Goal: Book appointment/travel/reservation

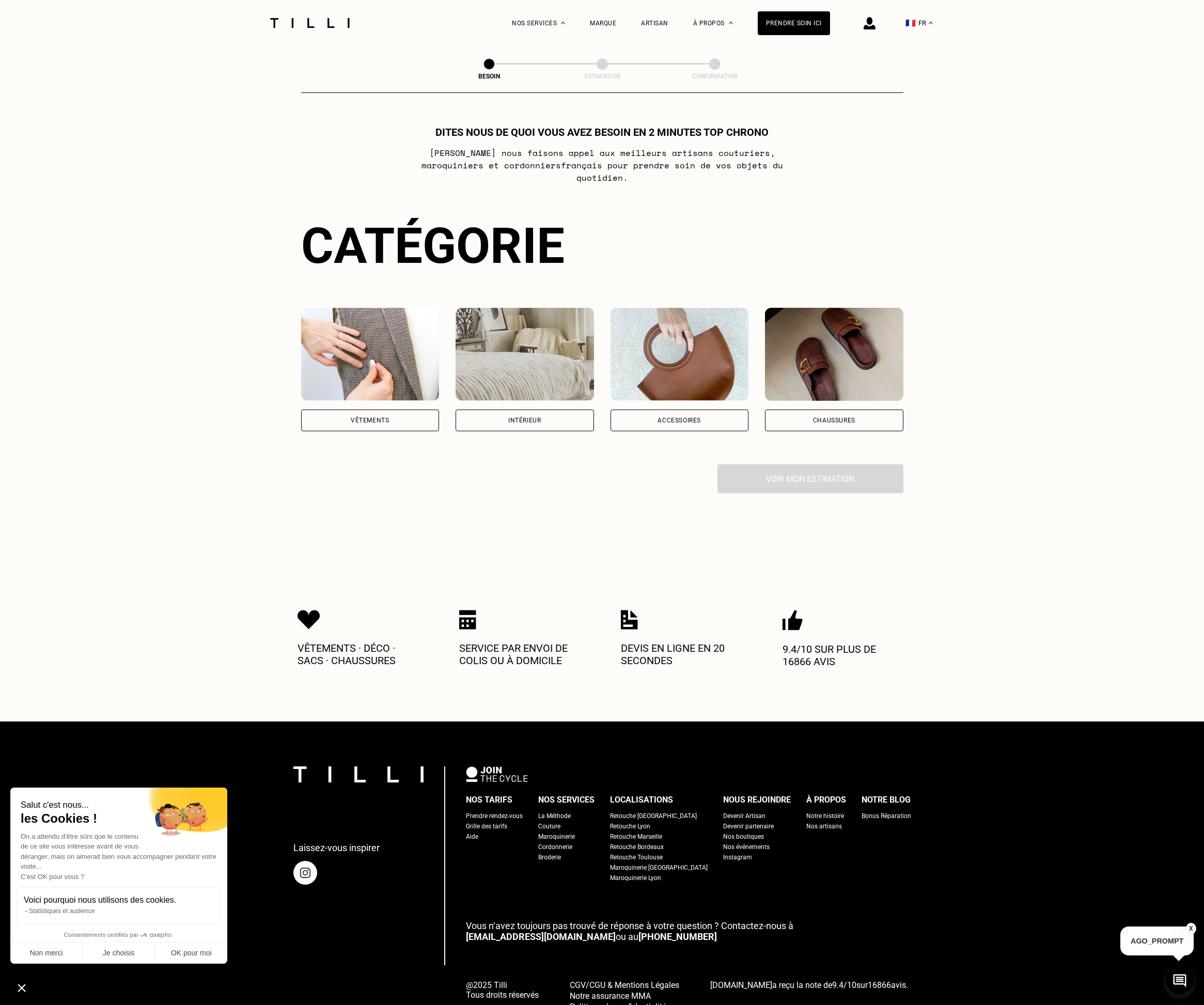
click at [359, 409] on div "Vêtements" at bounding box center [370, 420] width 139 height 21
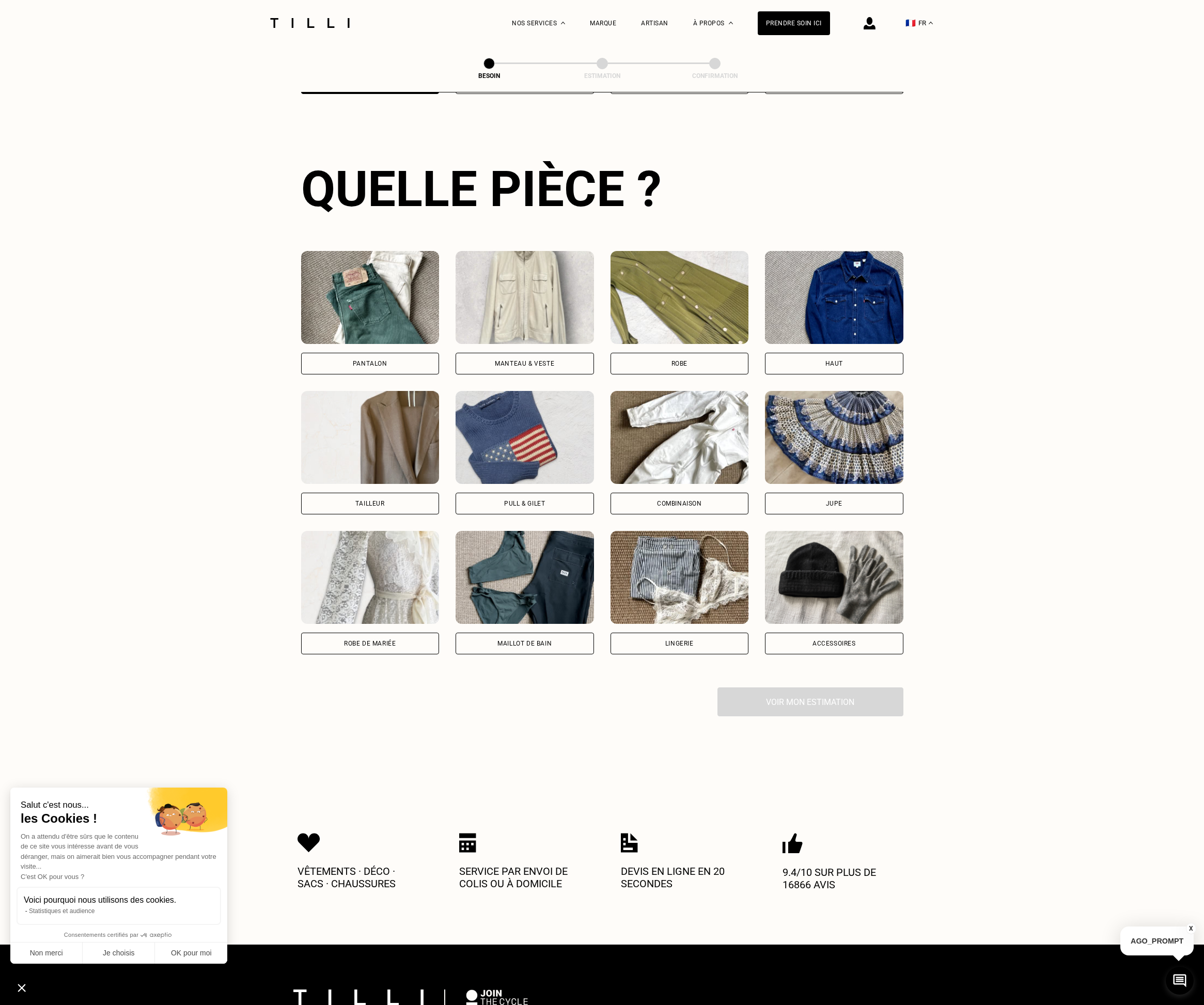
scroll to position [338, 0]
click at [362, 500] on div "Tailleur" at bounding box center [370, 502] width 29 height 6
select select "FR"
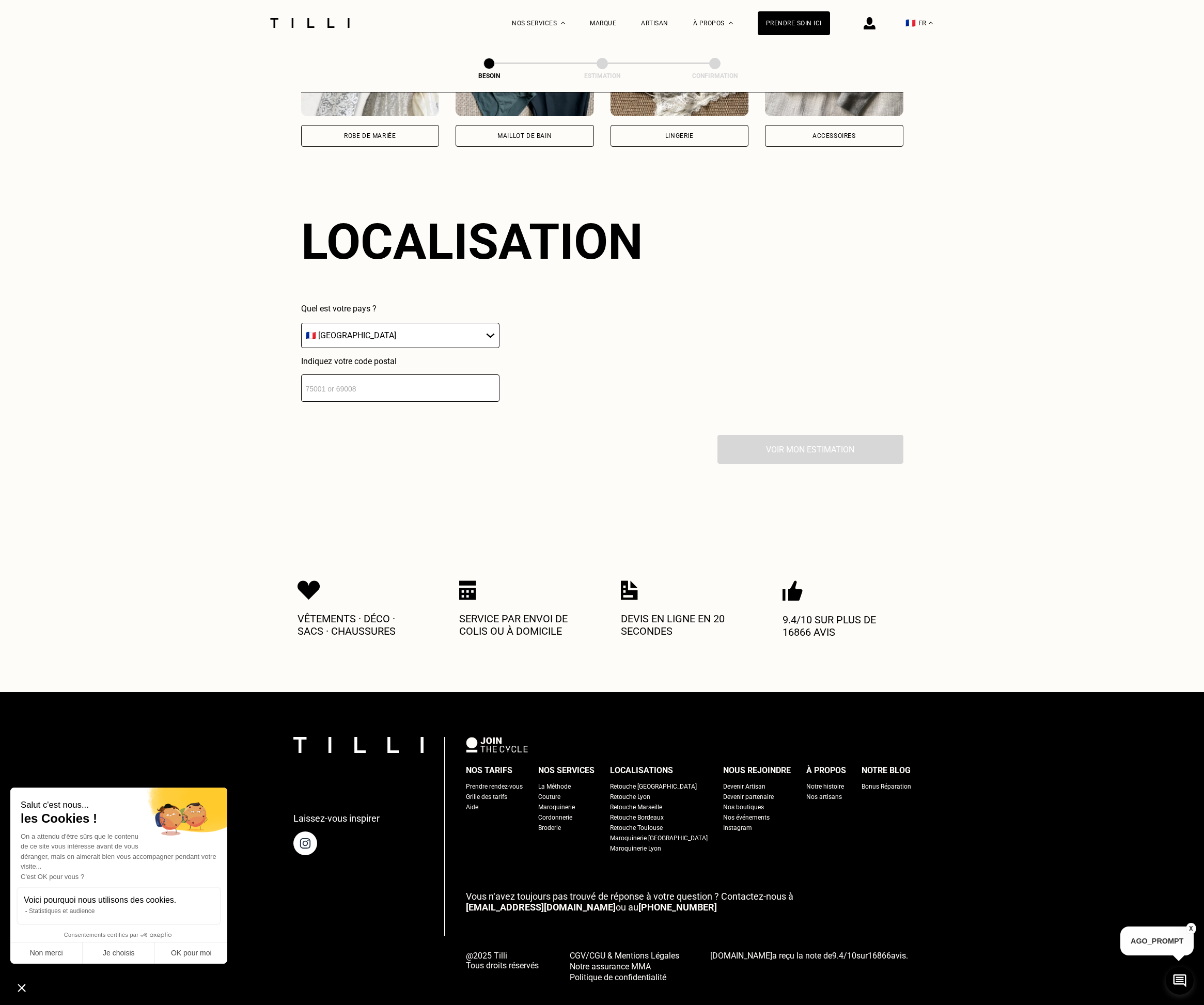
scroll to position [859, 0]
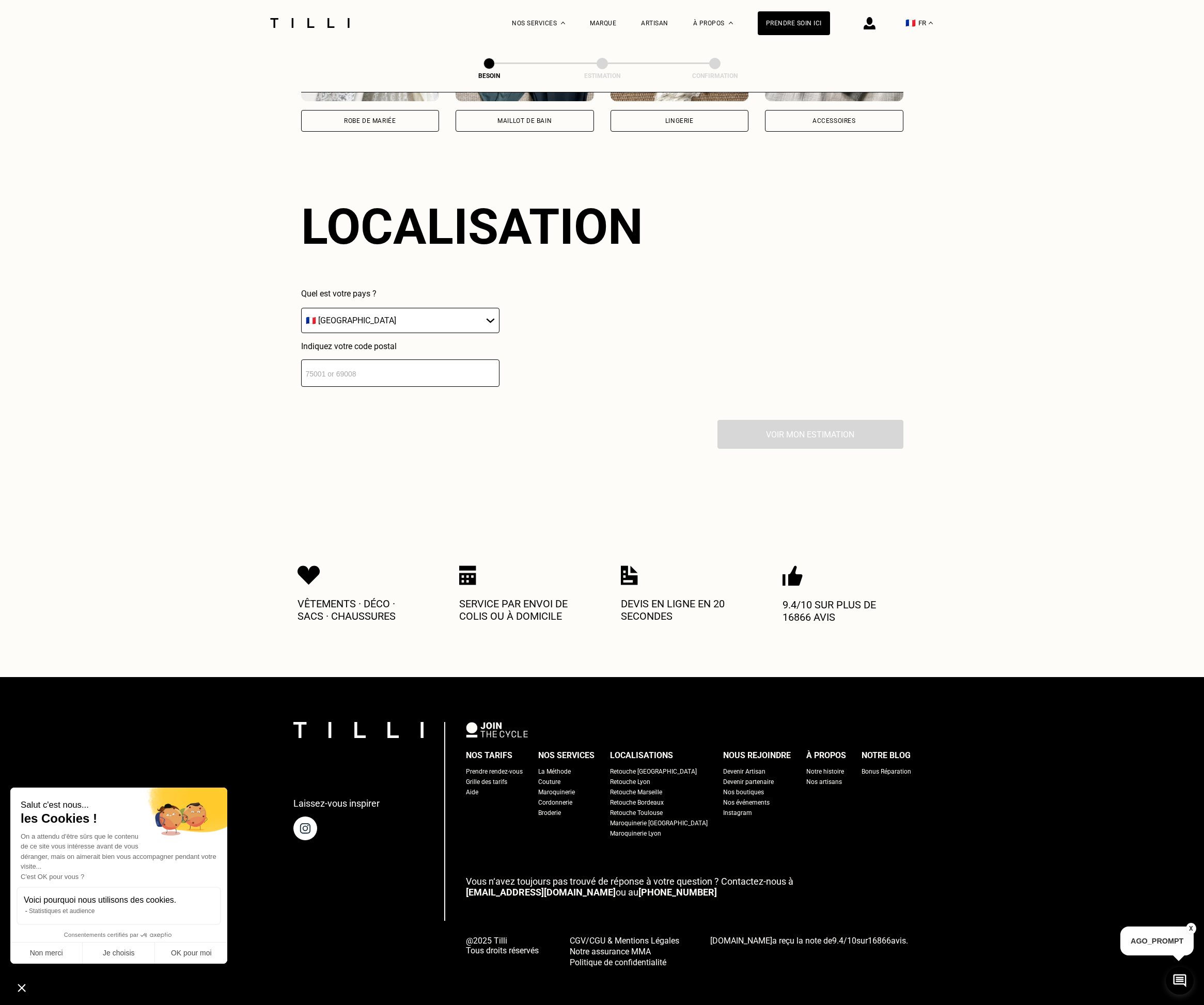
click at [349, 359] on input "number" at bounding box center [400, 373] width 198 height 27
type input "29630"
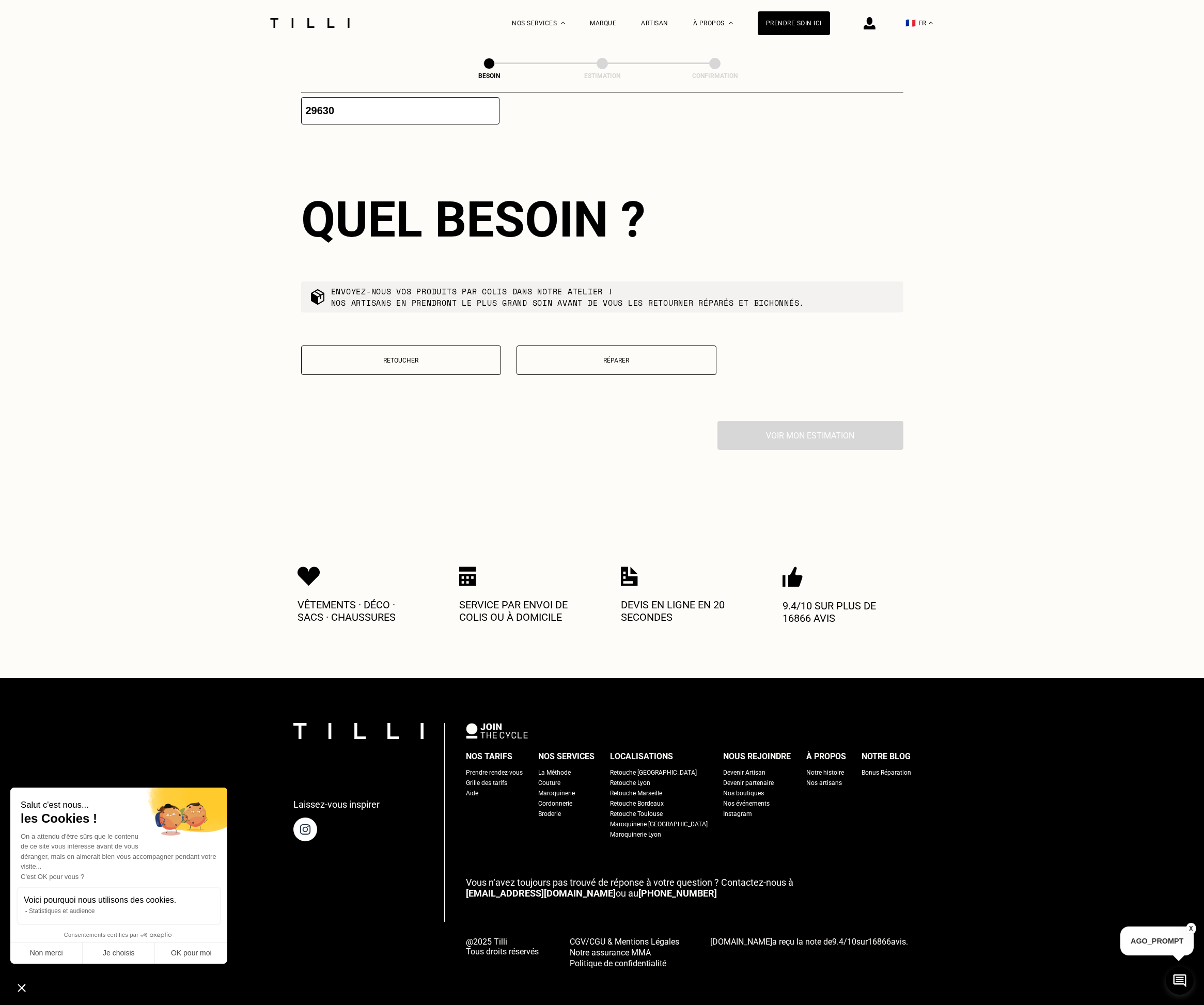
scroll to position [1124, 0]
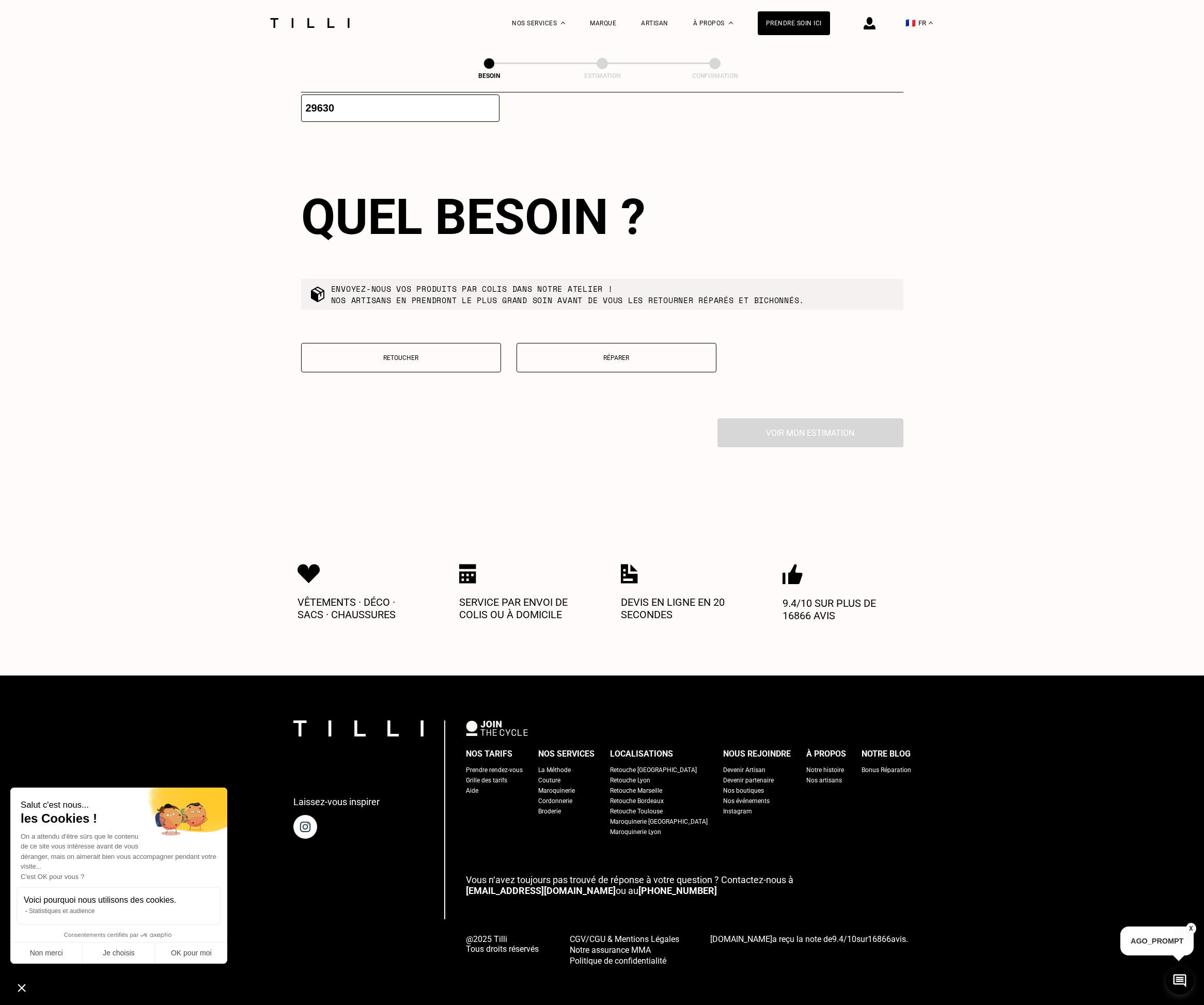
click at [426, 354] on p "Retoucher" at bounding box center [401, 357] width 188 height 7
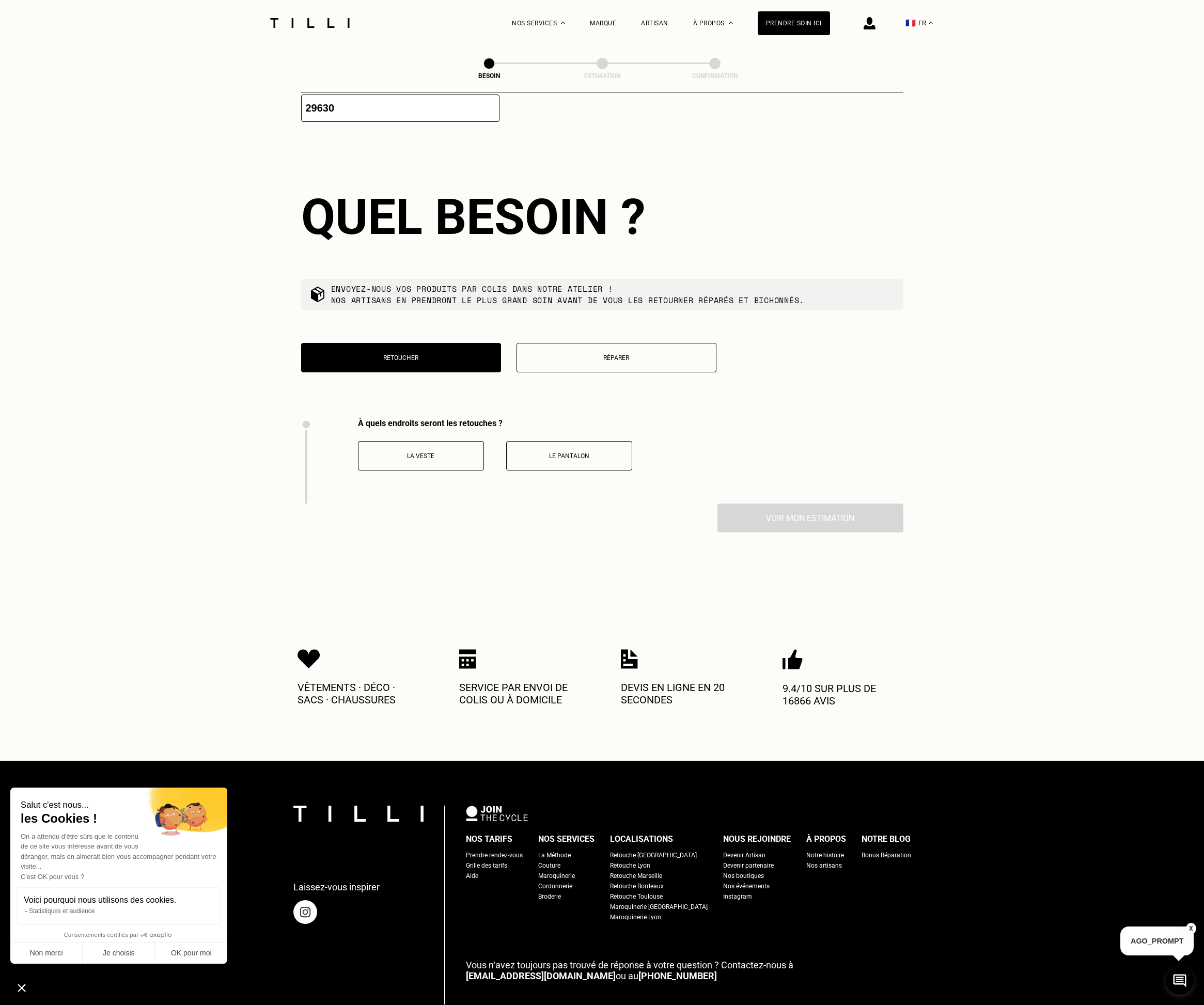
scroll to position [1210, 0]
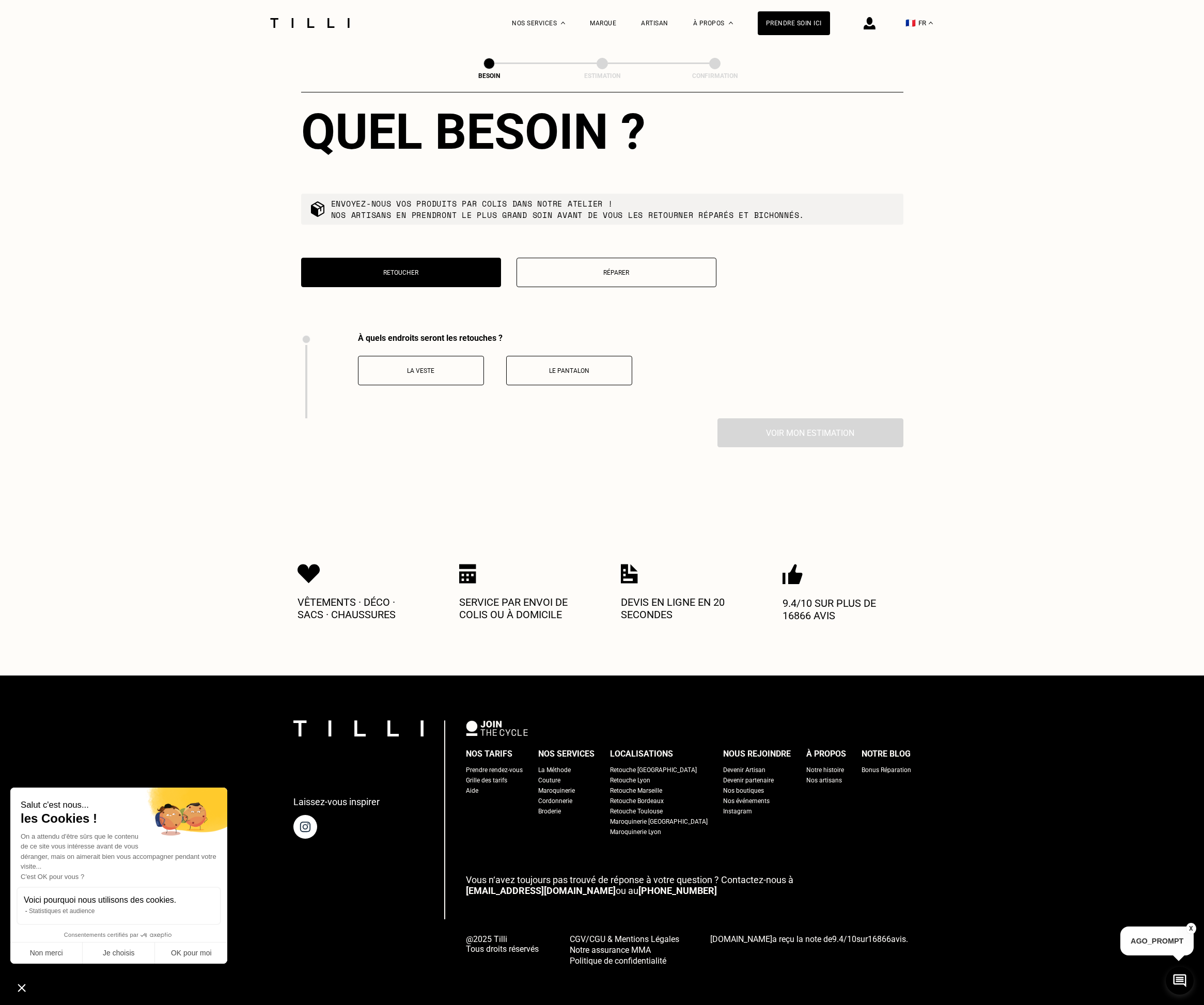
click at [556, 370] on button "Le pantalon" at bounding box center [569, 371] width 126 height 29
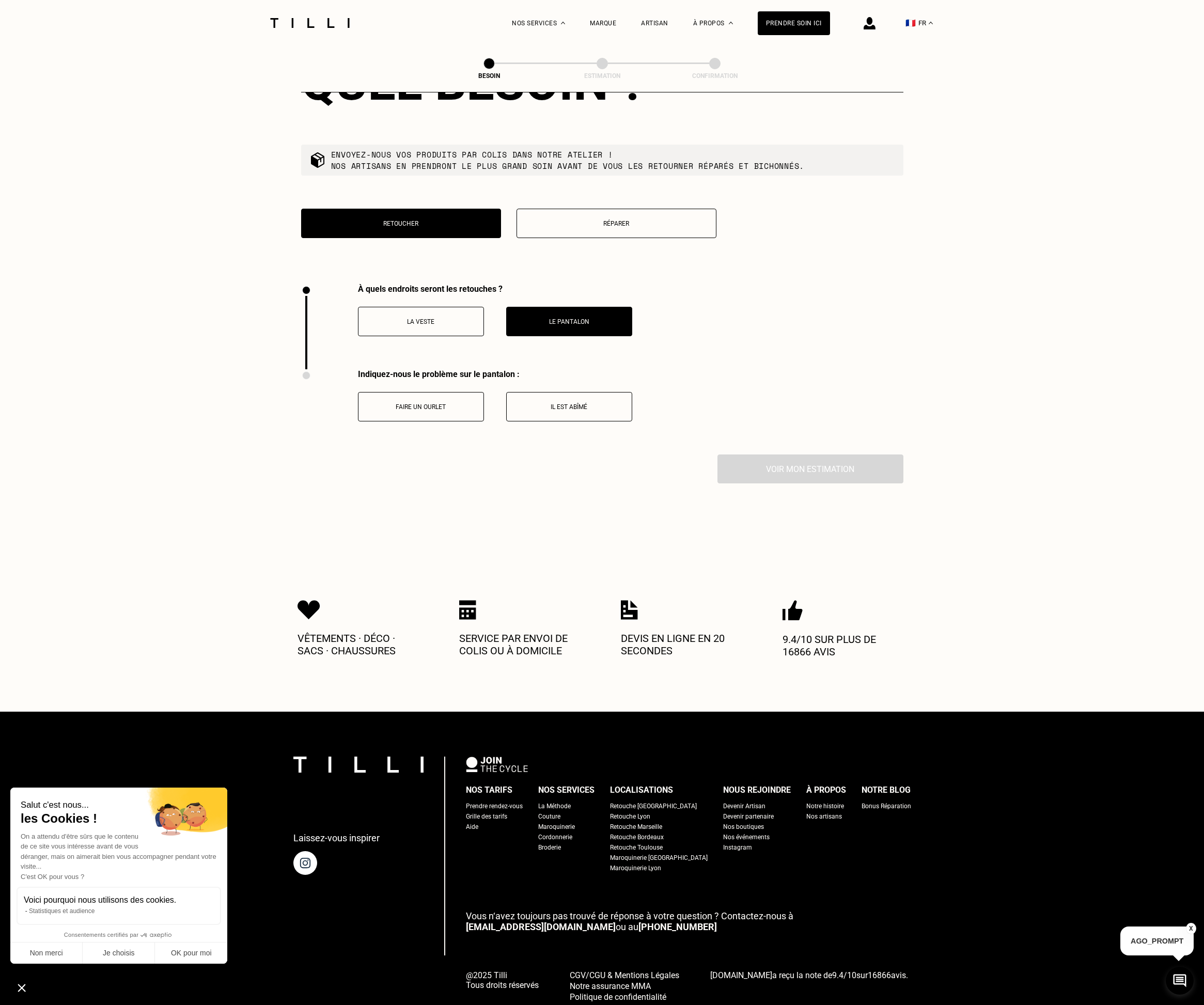
scroll to position [1295, 0]
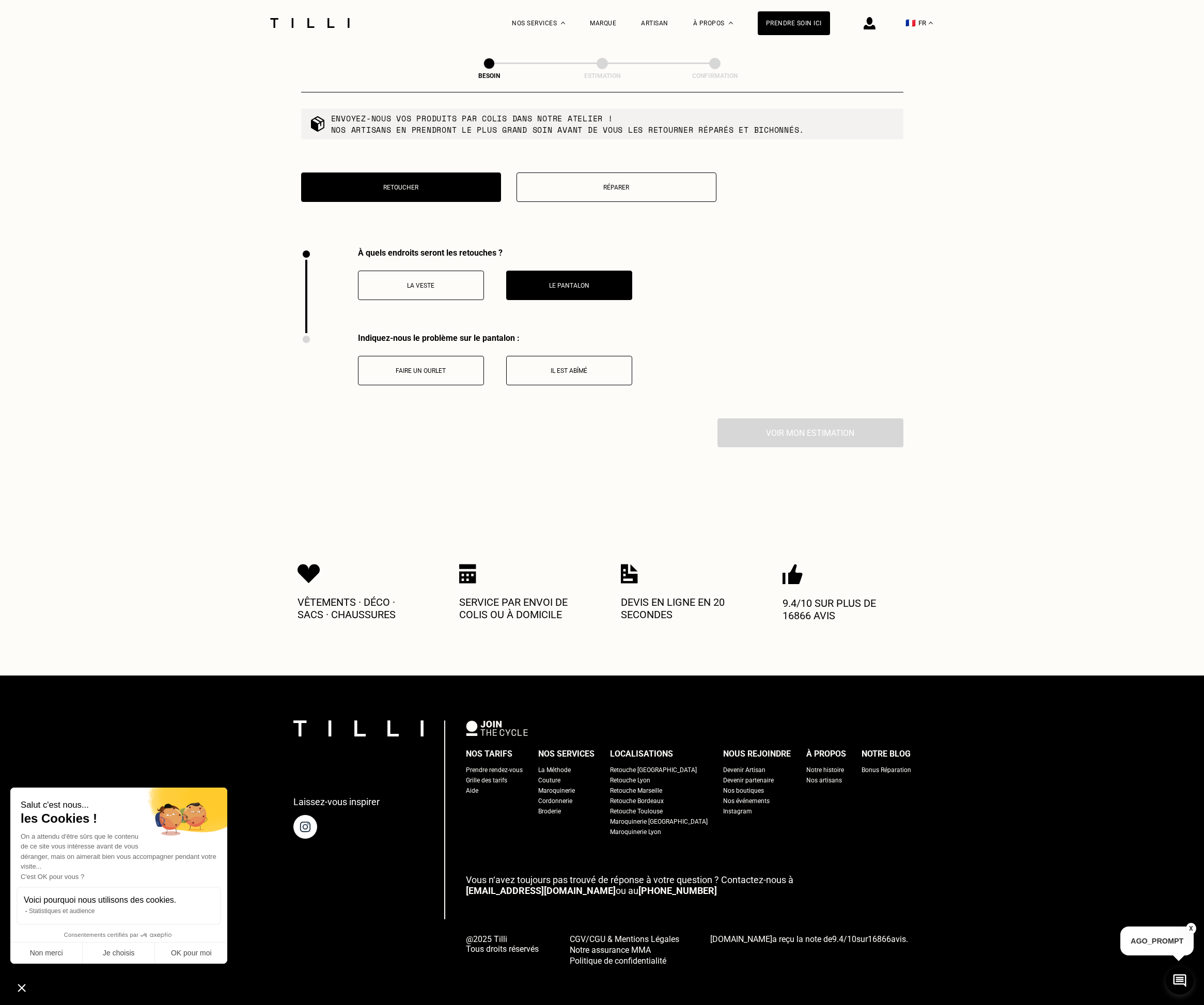
click at [420, 367] on p "Faire un ourlet" at bounding box center [421, 370] width 114 height 7
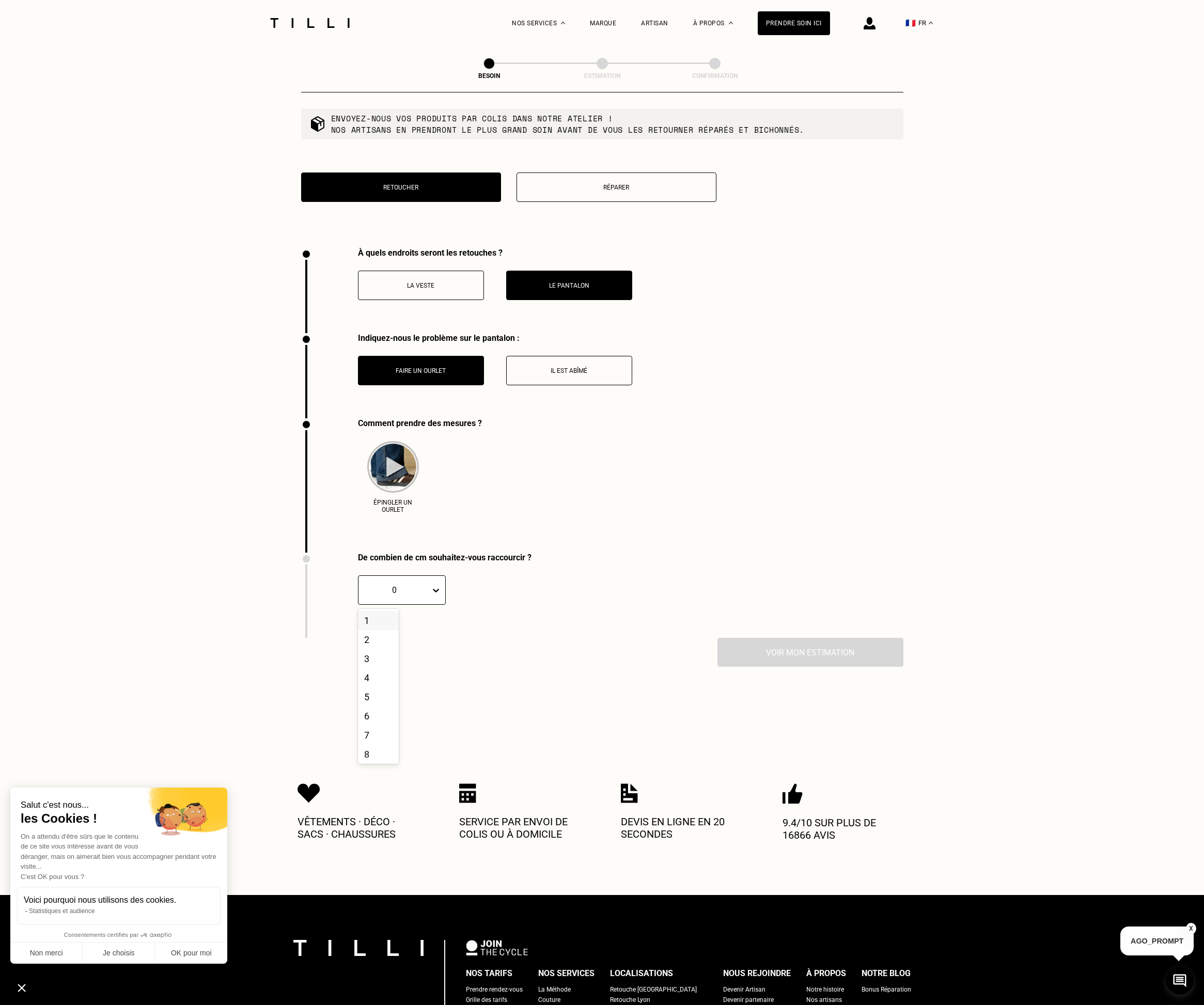
click at [433, 585] on icon at bounding box center [436, 590] width 11 height 11
click at [370, 682] on div "10" at bounding box center [378, 680] width 41 height 19
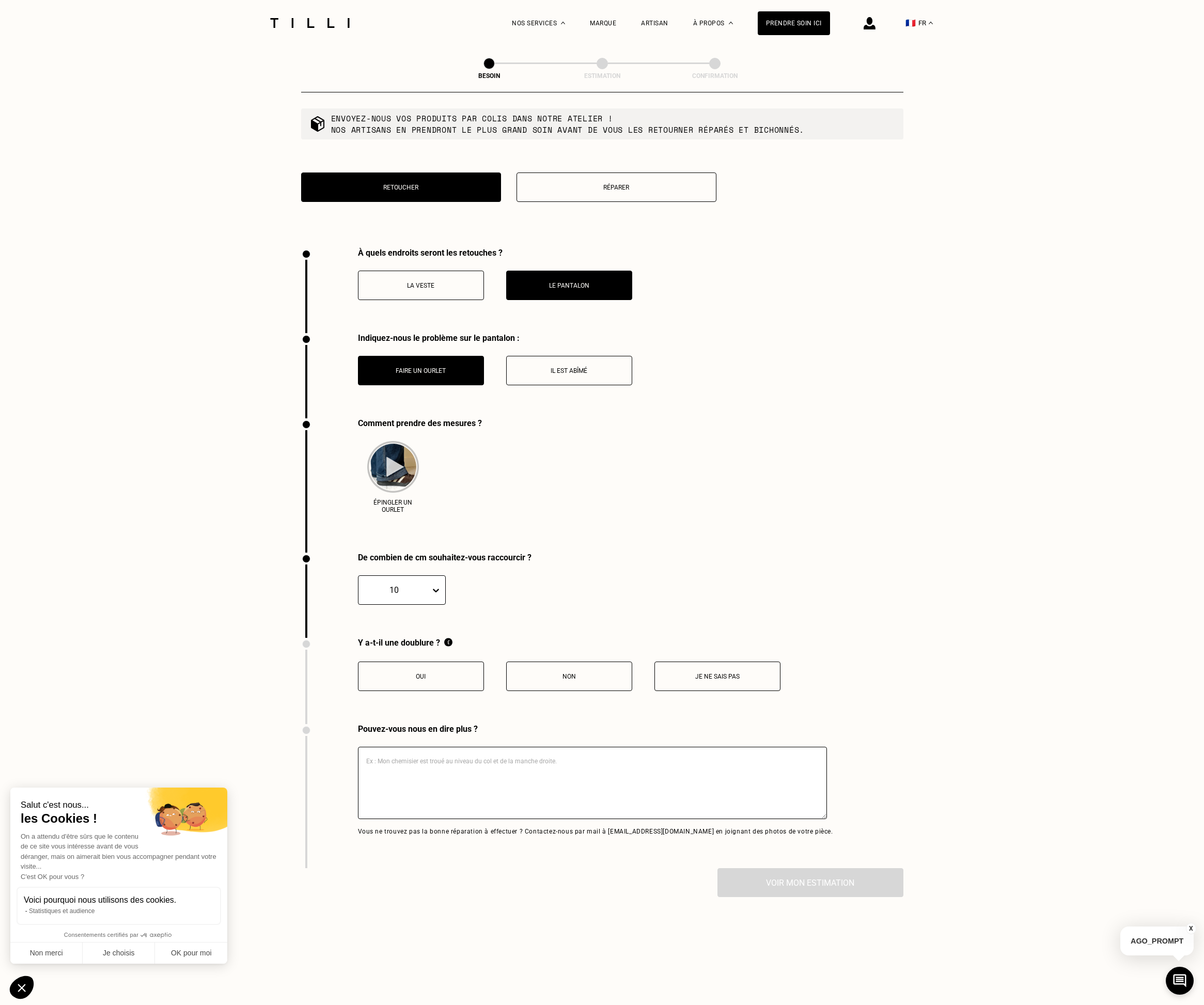
click at [585, 673] on p "Non" at bounding box center [569, 676] width 114 height 7
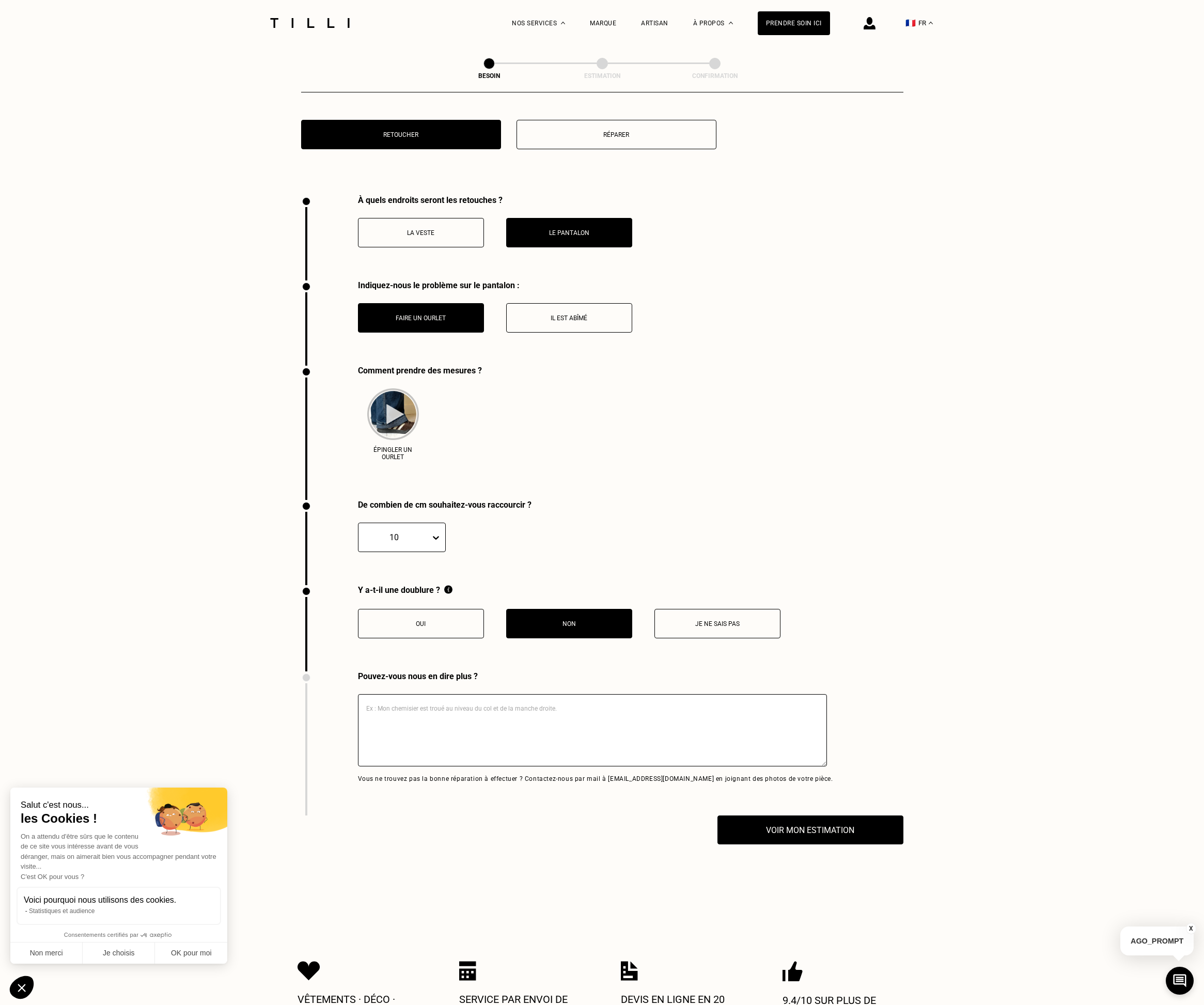
scroll to position [1370, 0]
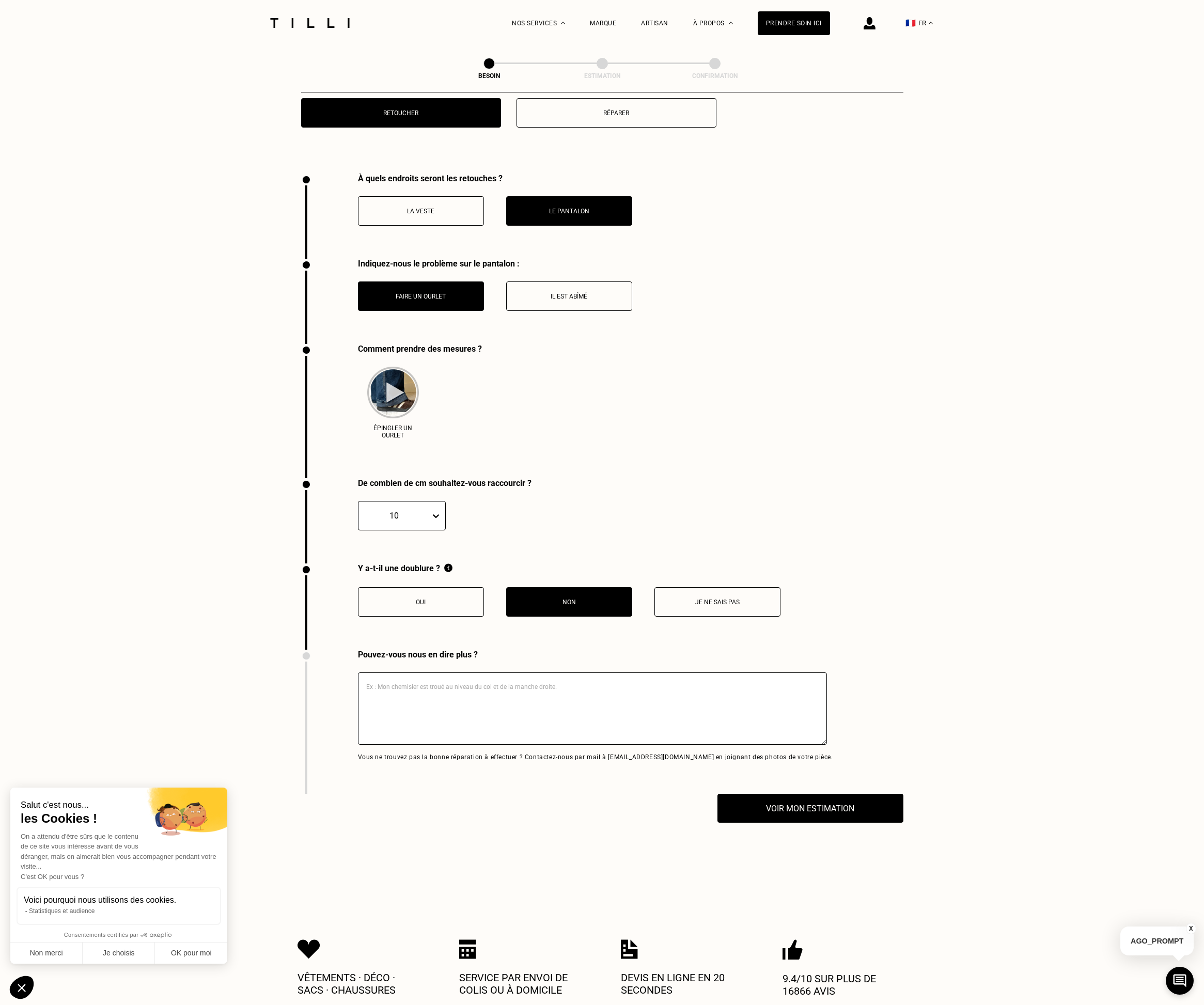
click at [466, 699] on textarea at bounding box center [592, 708] width 469 height 73
type textarea "ourlet invisible a faire sur un pantalon de costume"
click at [788, 802] on button "Voir mon estimation" at bounding box center [810, 808] width 205 height 32
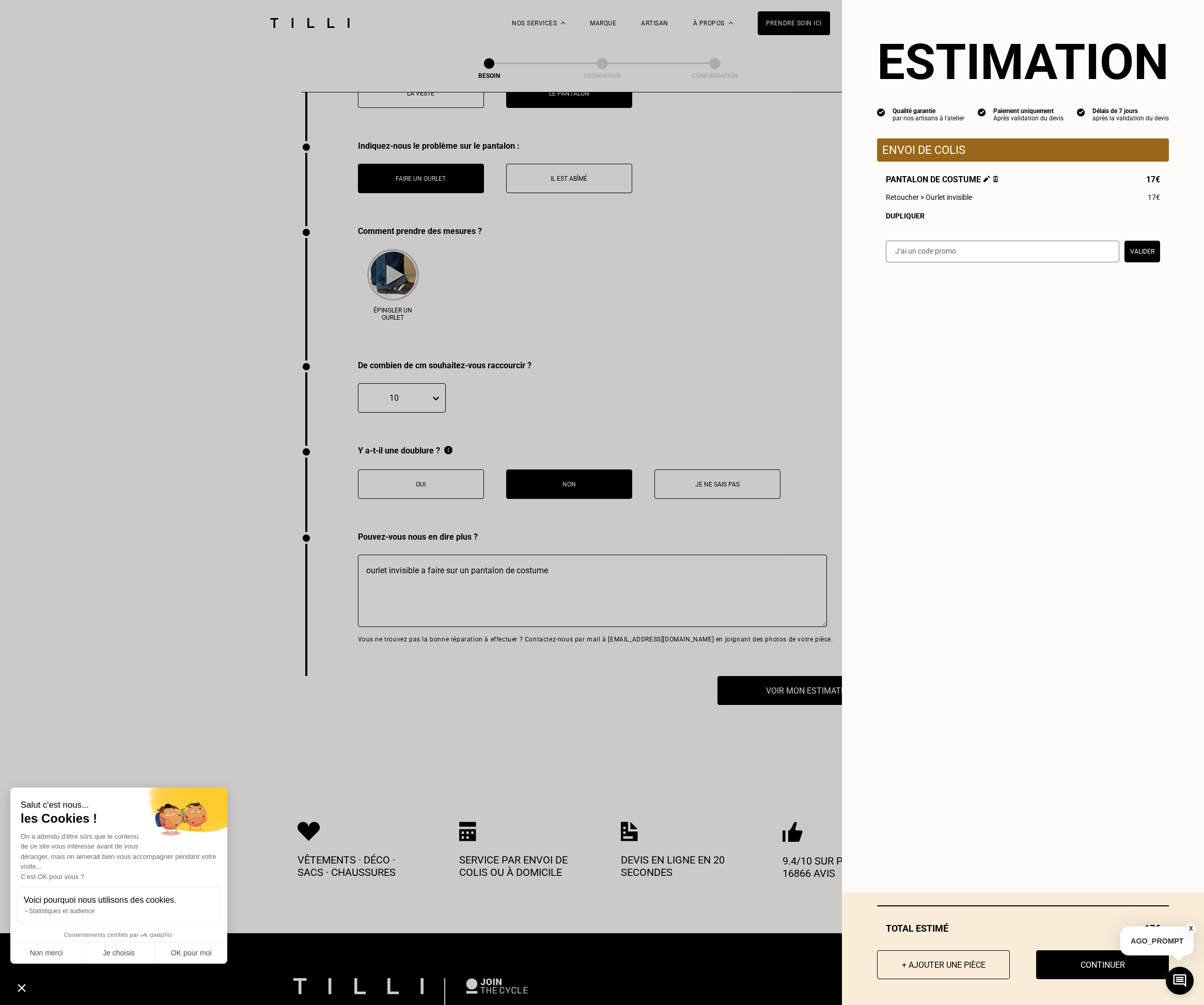
scroll to position [1488, 0]
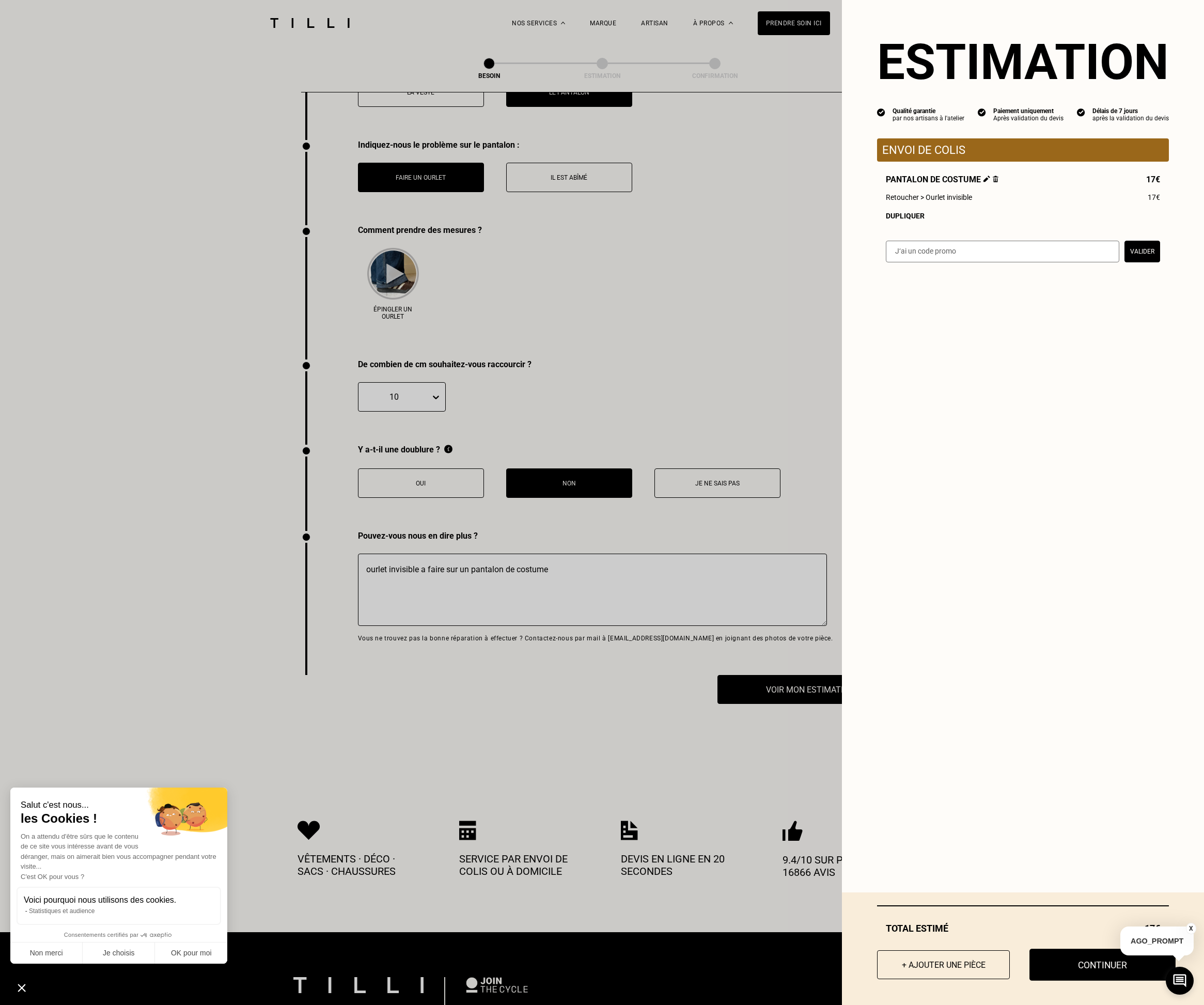
click at [1101, 962] on button "Continuer" at bounding box center [1102, 964] width 146 height 32
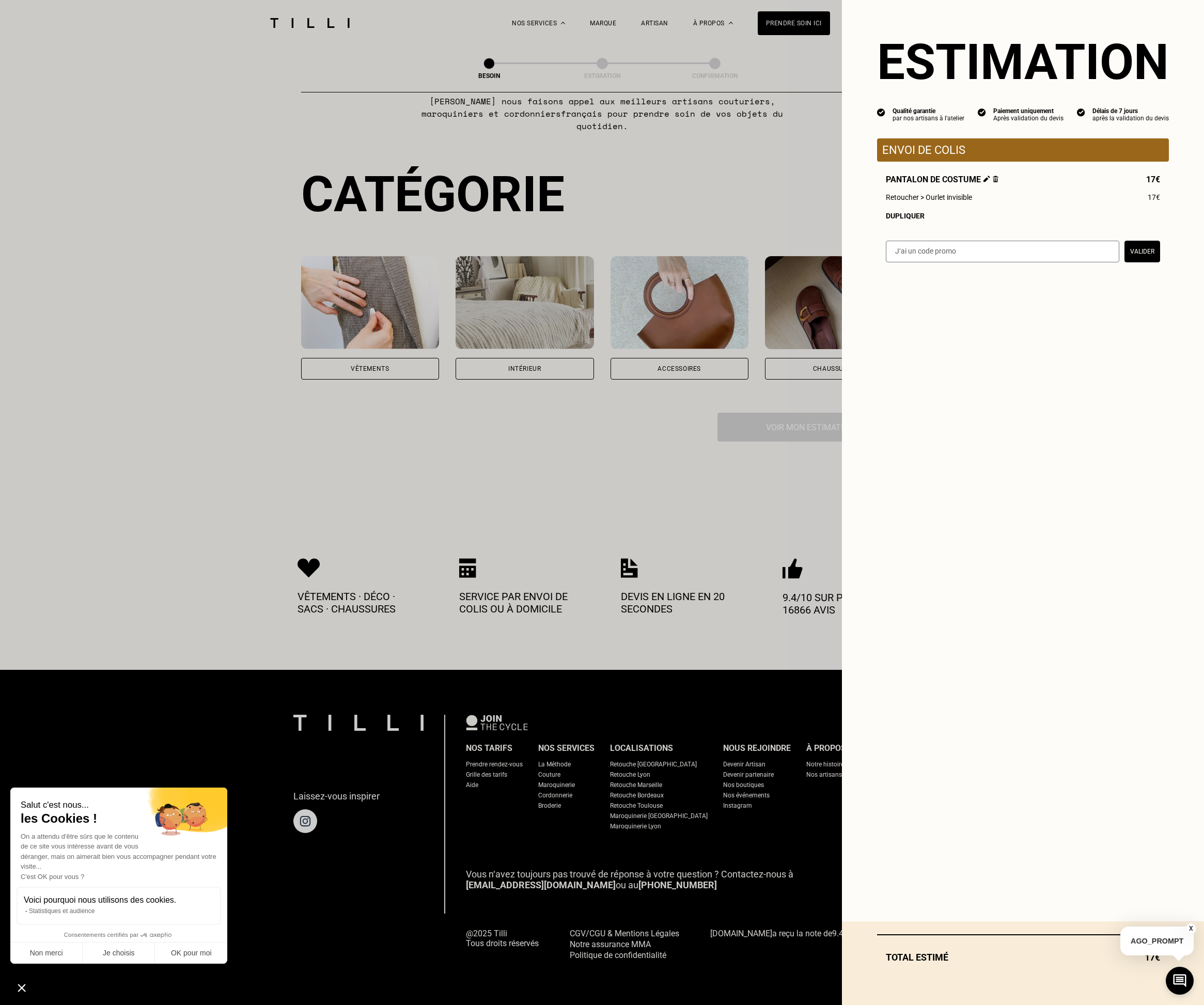
scroll to position [42, 0]
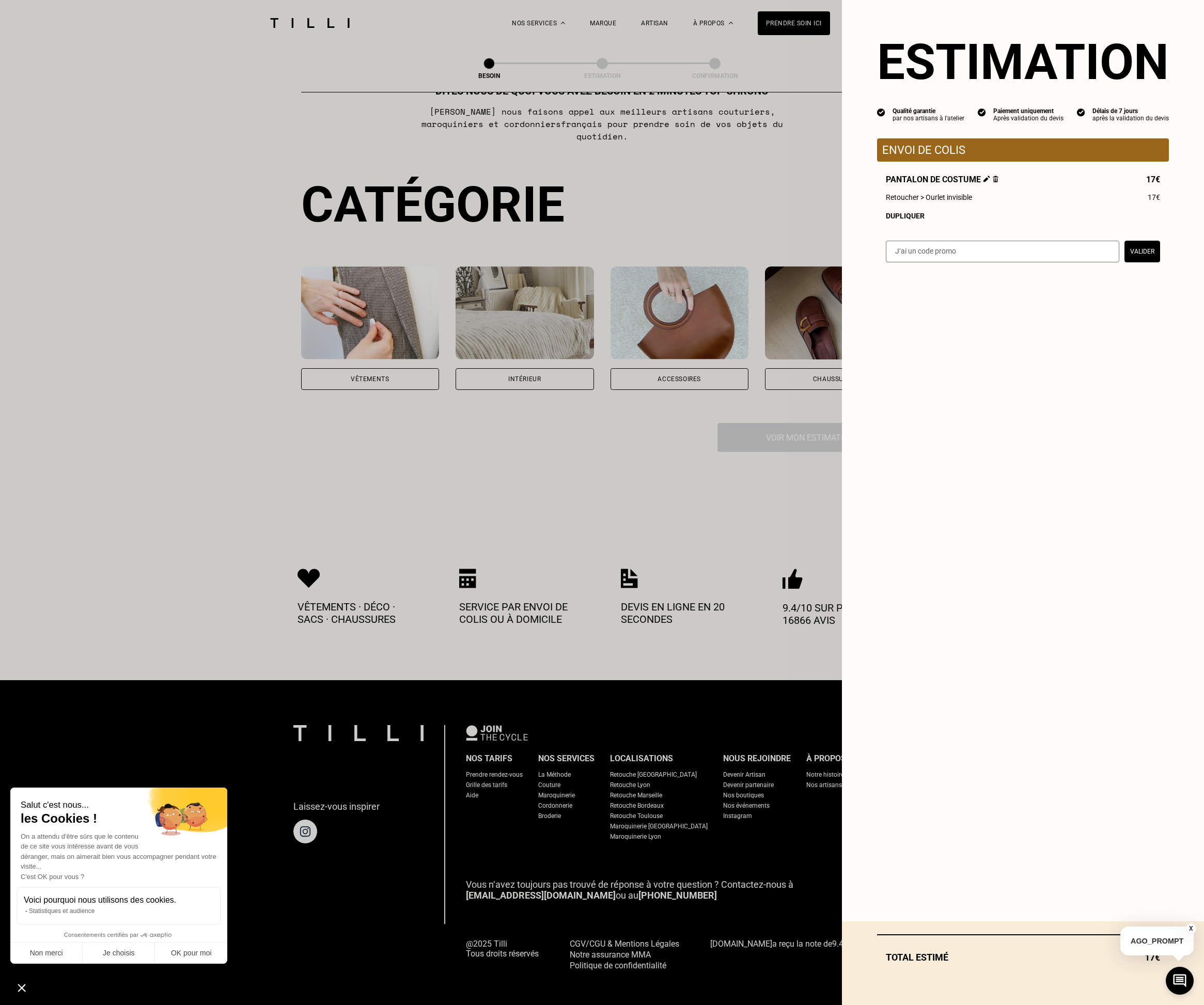
select select "FR"
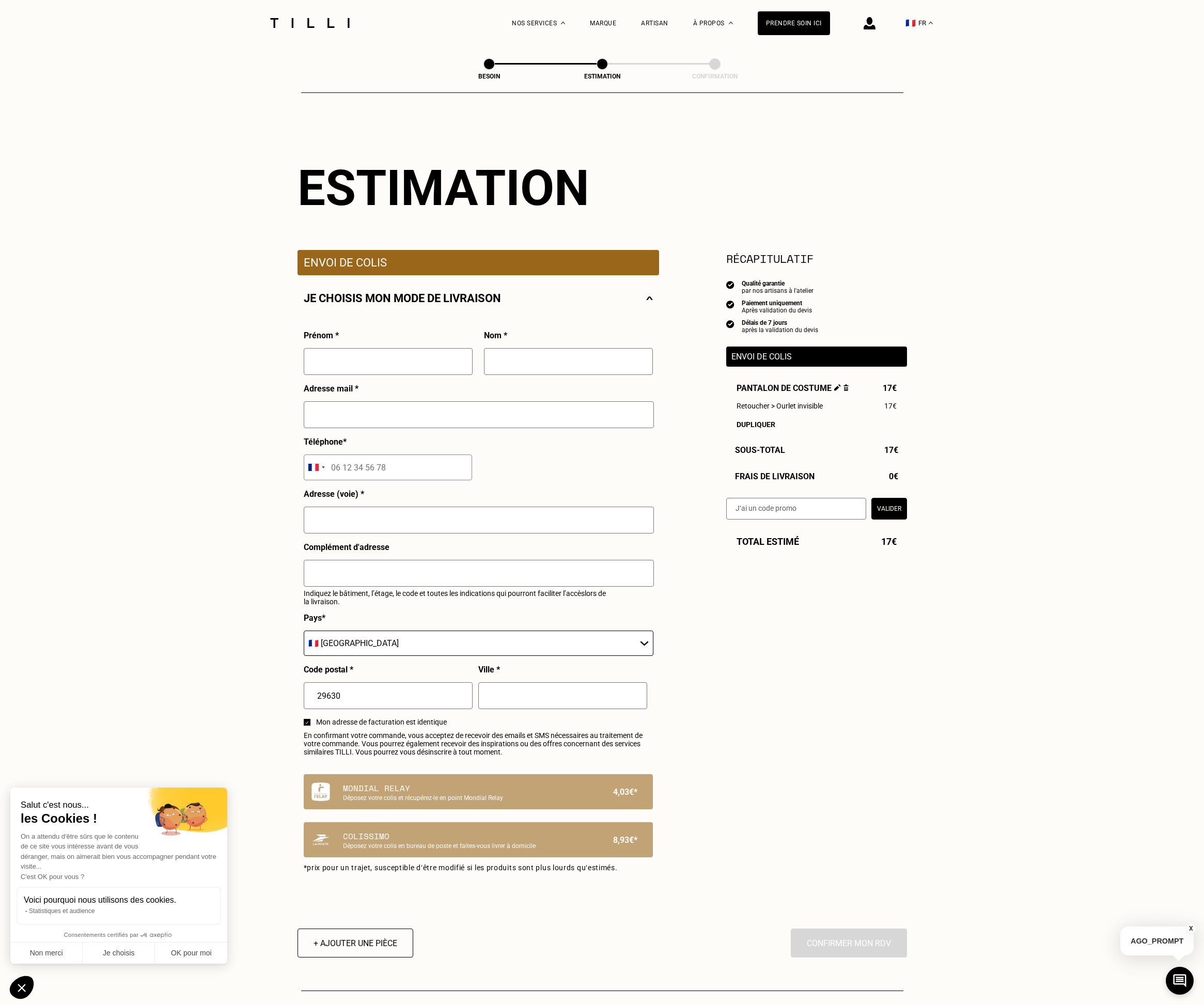
click at [354, 369] on input "text" at bounding box center [388, 362] width 169 height 27
type input "thibaud"
type input "tellier"
type input "[EMAIL_ADDRESS][DOMAIN_NAME]"
type input "06 49 60 07 71"
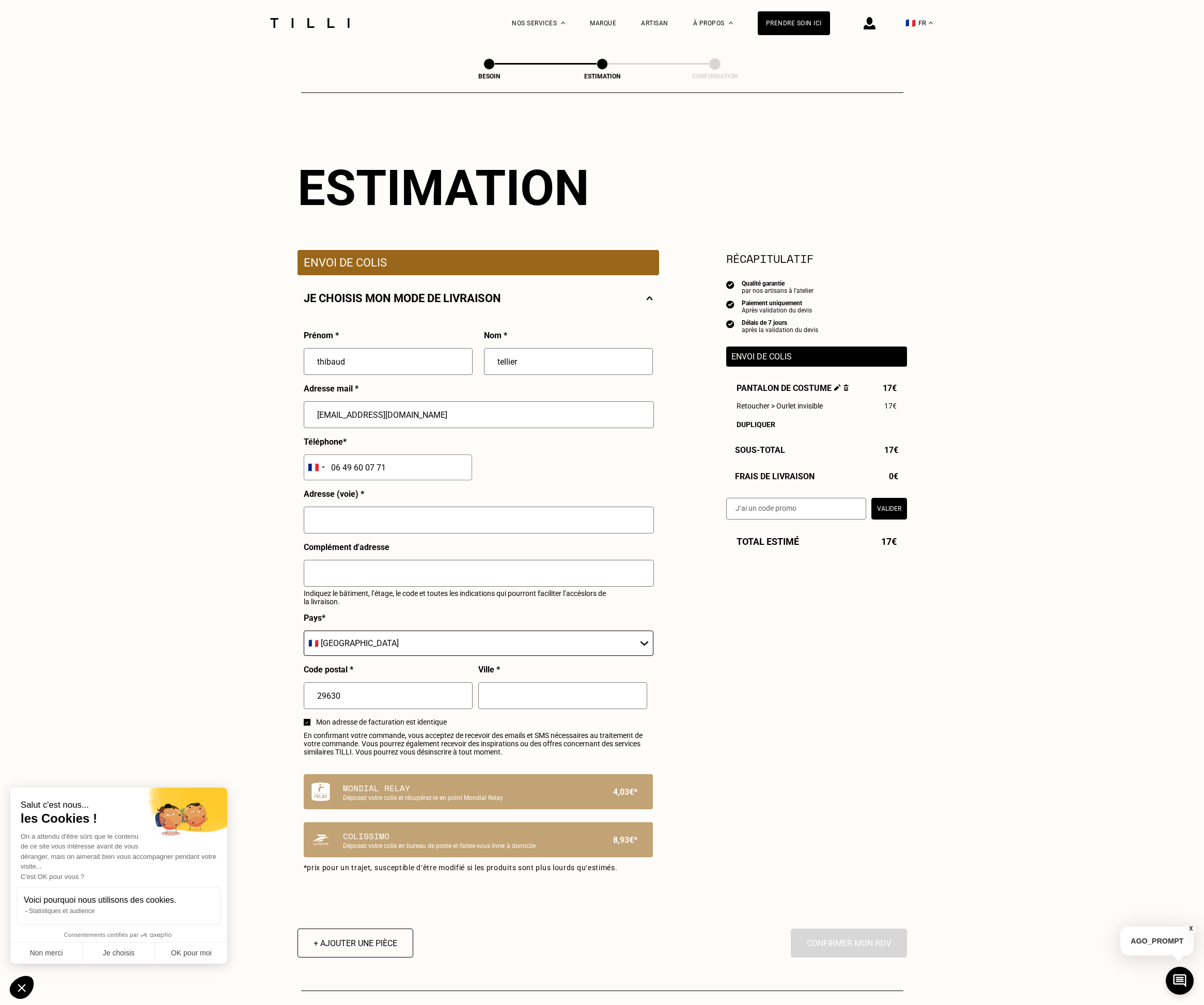
type input "[STREET_ADDRESS]"
type input "Saint-Jean-Du-Doigt"
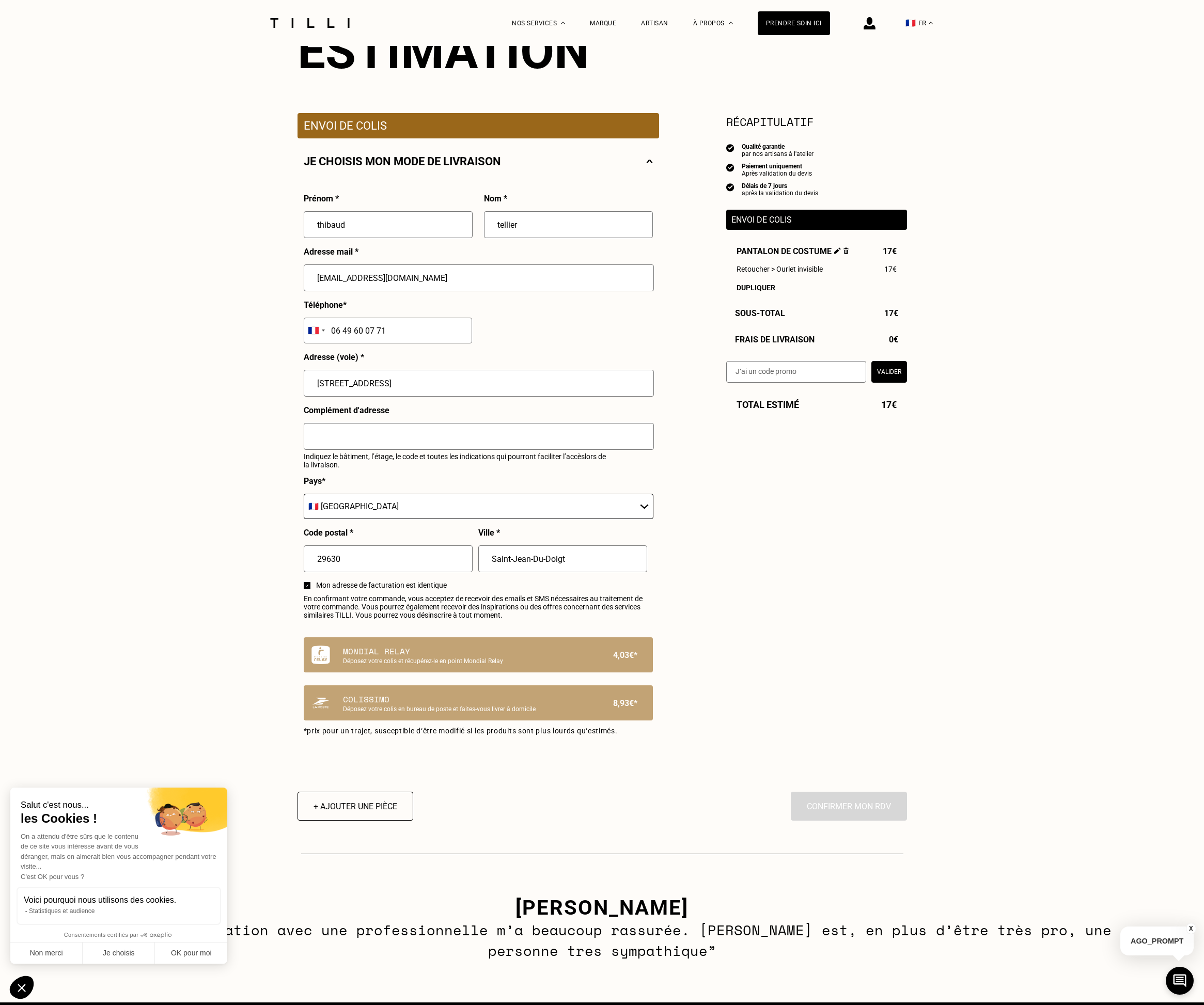
scroll to position [252, 0]
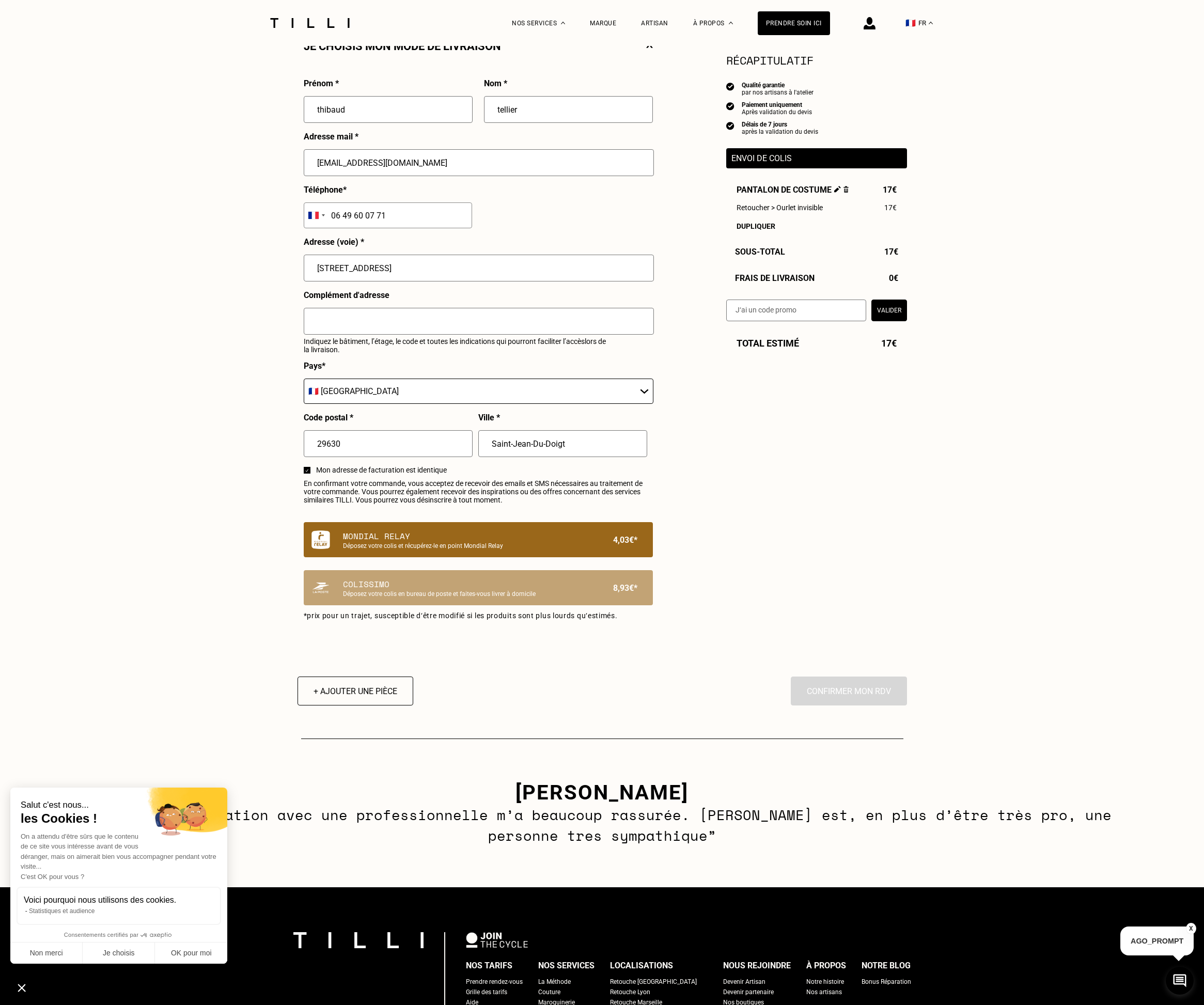
click at [383, 549] on p "Déposez votre colis et récupérez-le en point Mondial Relay" at bounding box center [460, 545] width 236 height 7
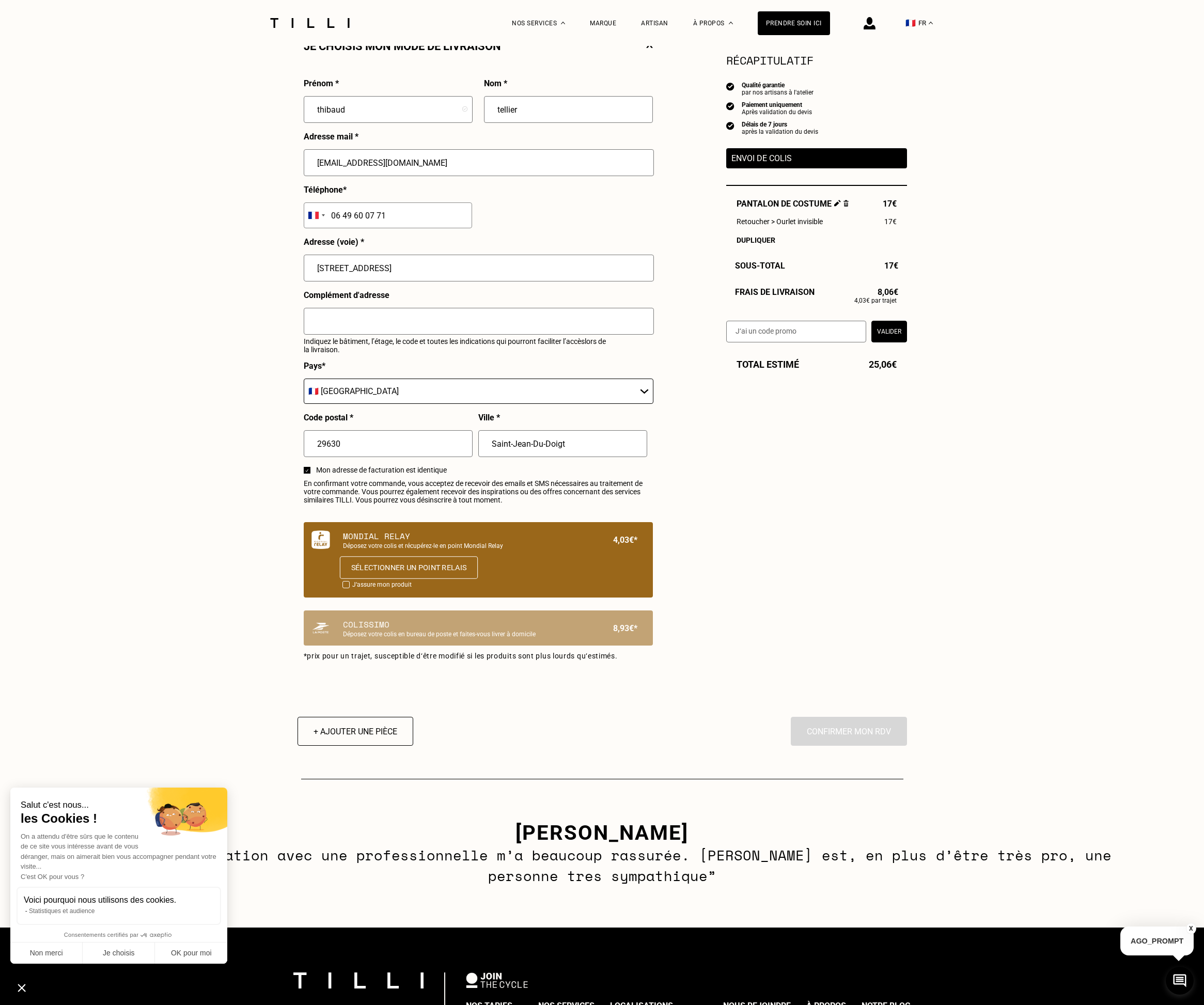
click at [395, 571] on button "Sélectionner un point relais" at bounding box center [408, 567] width 138 height 22
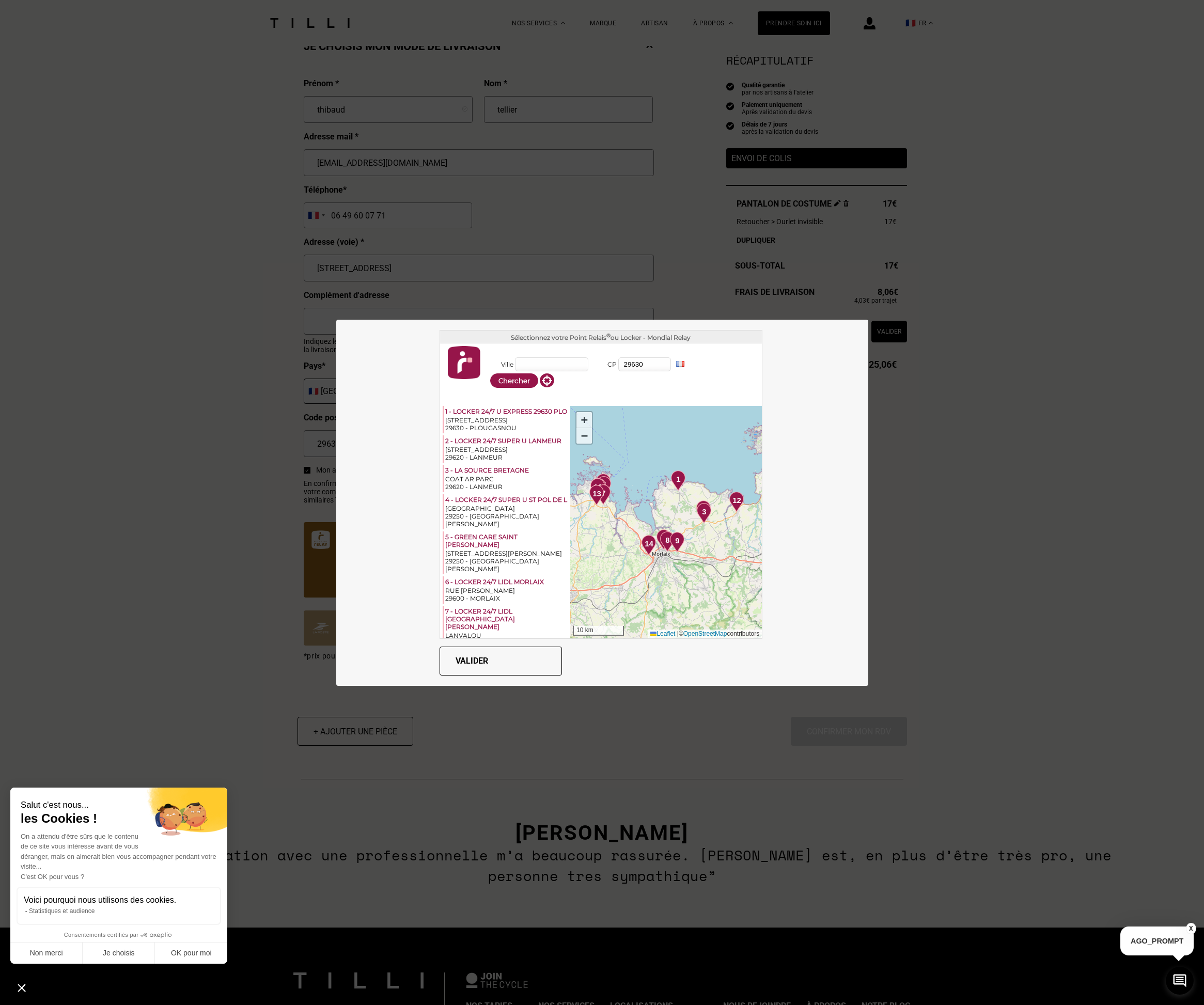
click at [645, 544] on span "14" at bounding box center [648, 544] width 9 height 12
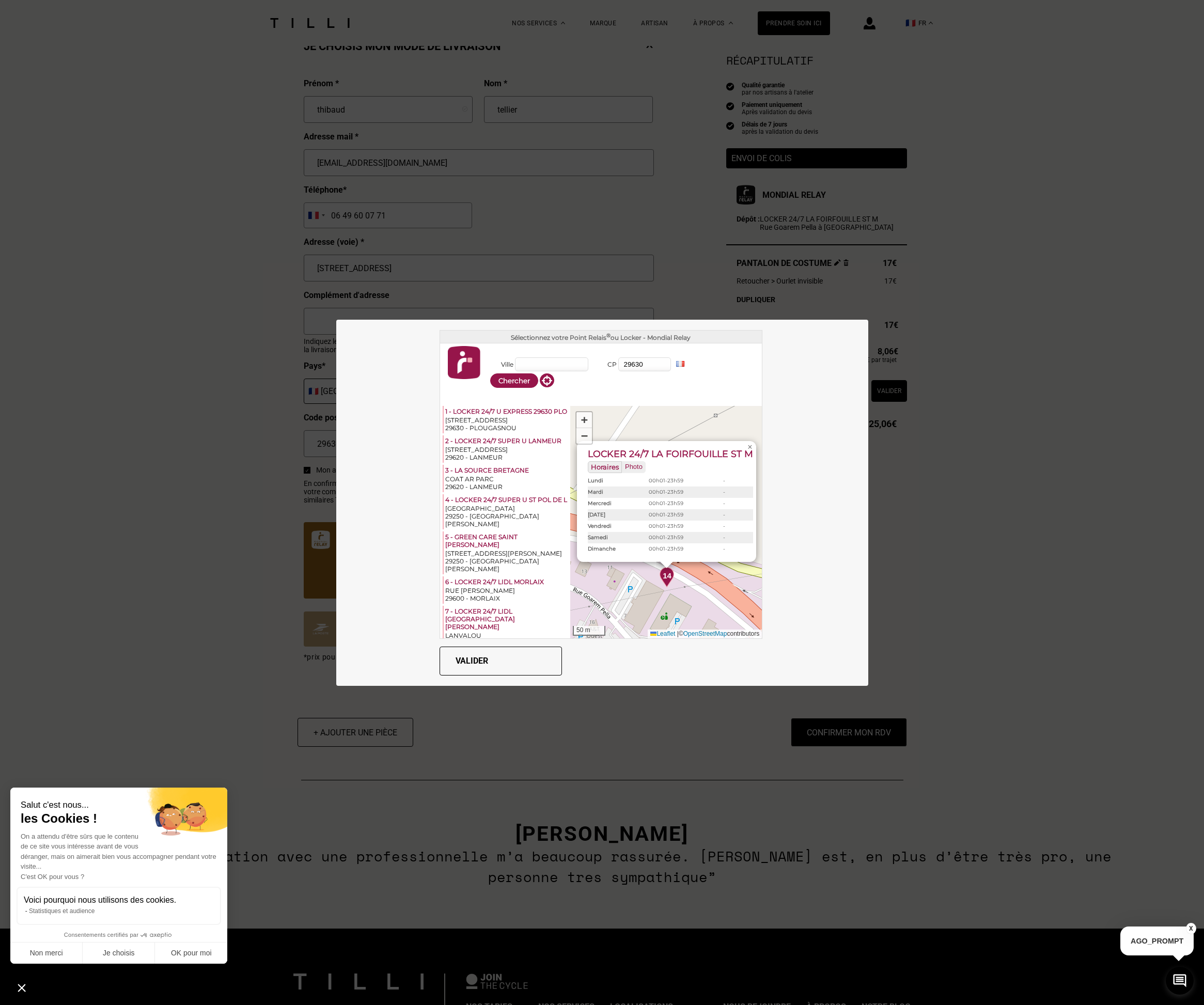
click at [476, 664] on button "Valider" at bounding box center [501, 661] width 122 height 29
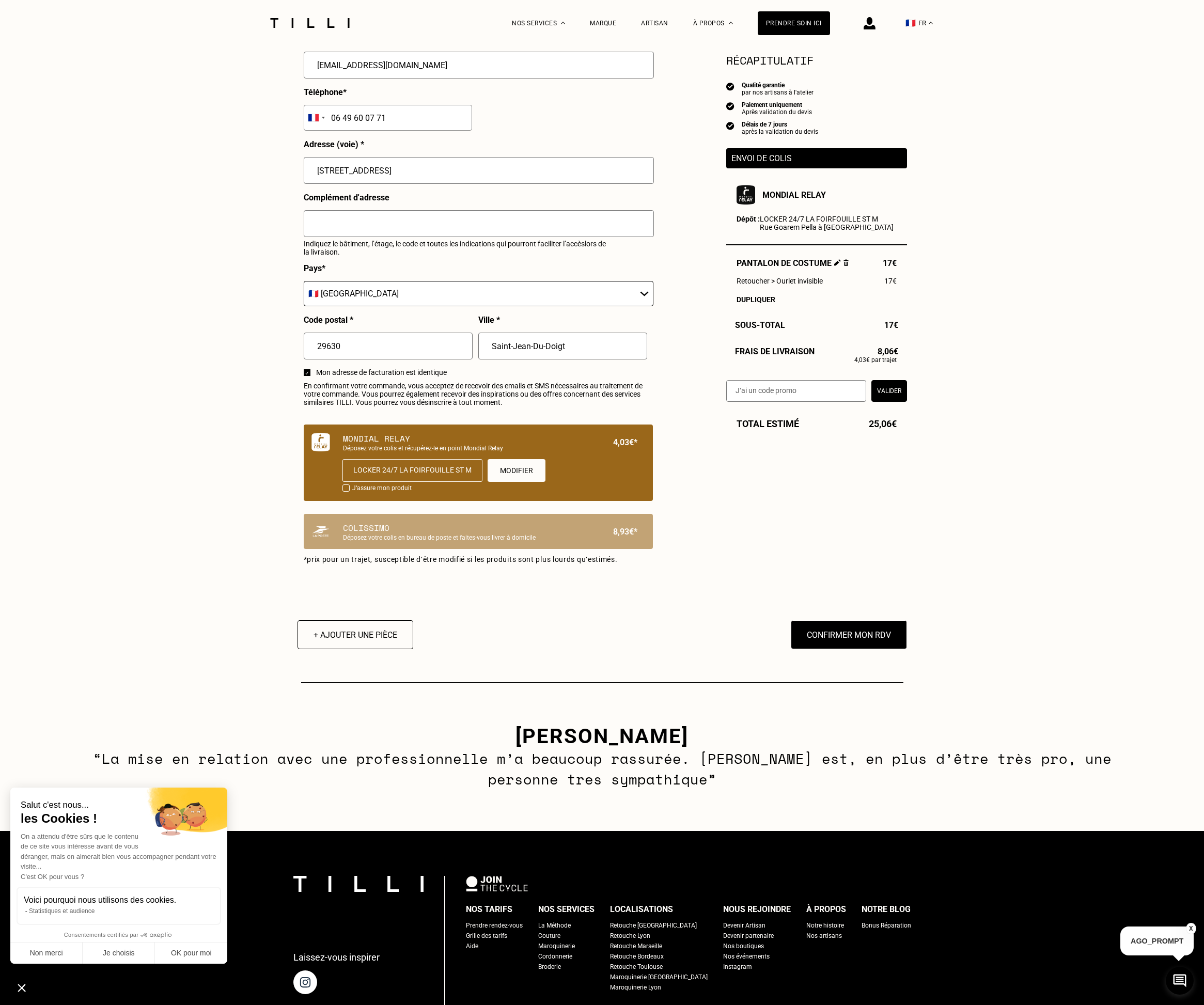
scroll to position [353, 0]
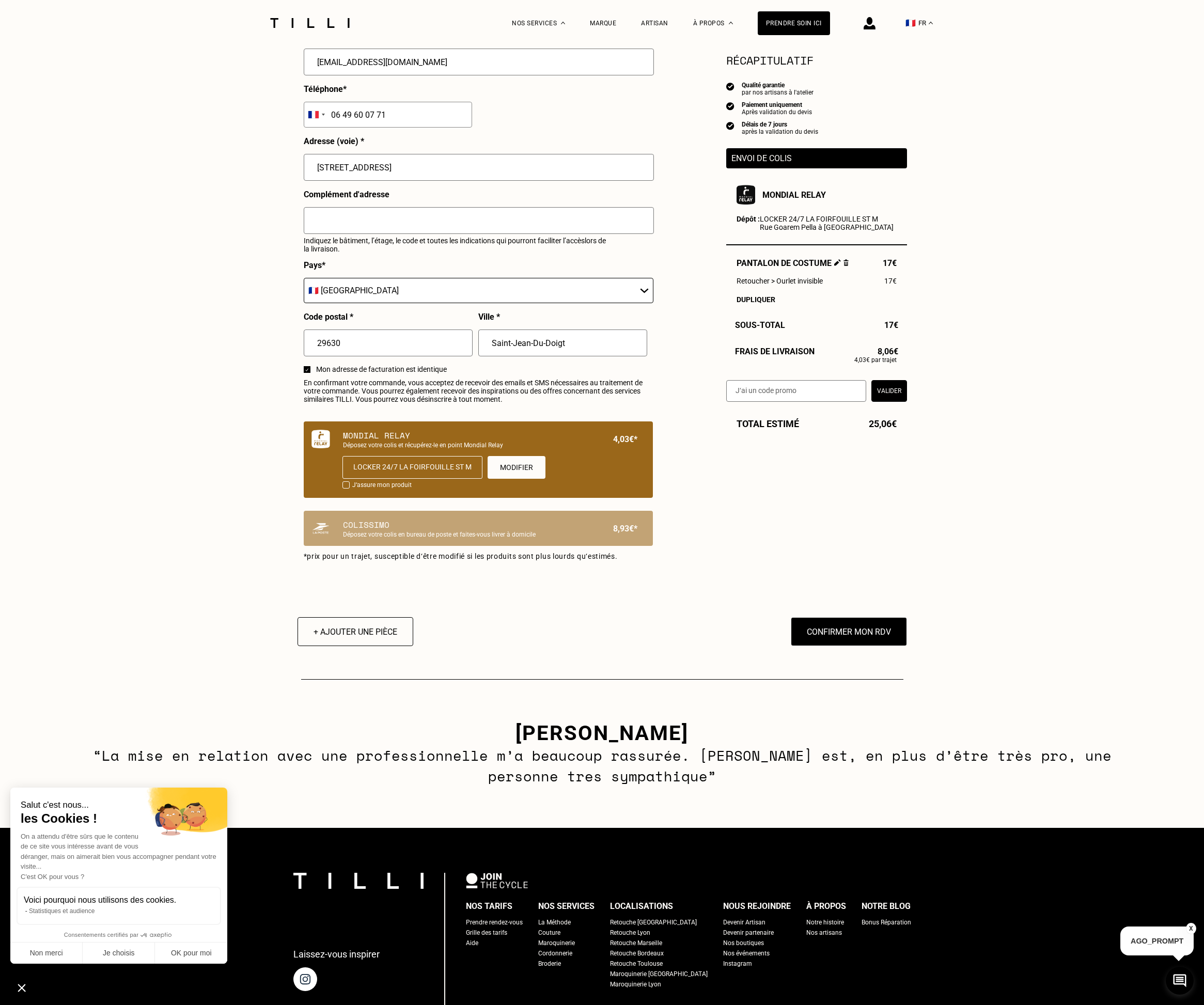
click at [811, 401] on input "text" at bounding box center [796, 391] width 140 height 21
type input "BIENVENU10"
click at [893, 402] on button "Valider" at bounding box center [889, 391] width 36 height 21
click at [822, 402] on input "text" at bounding box center [796, 391] width 140 height 21
click at [841, 646] on button "Confirmer mon RDV" at bounding box center [849, 632] width 128 height 32
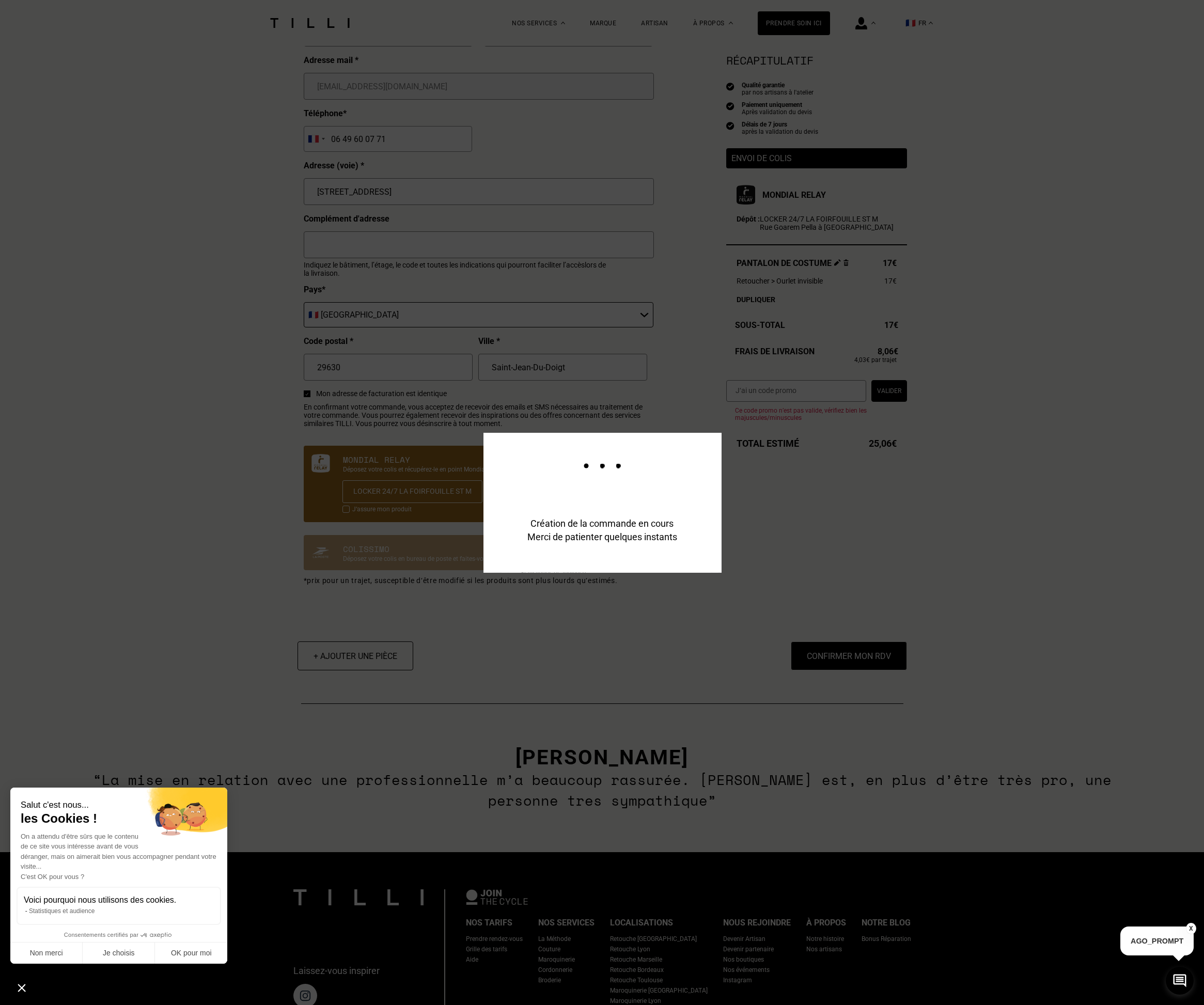
scroll to position [378, 0]
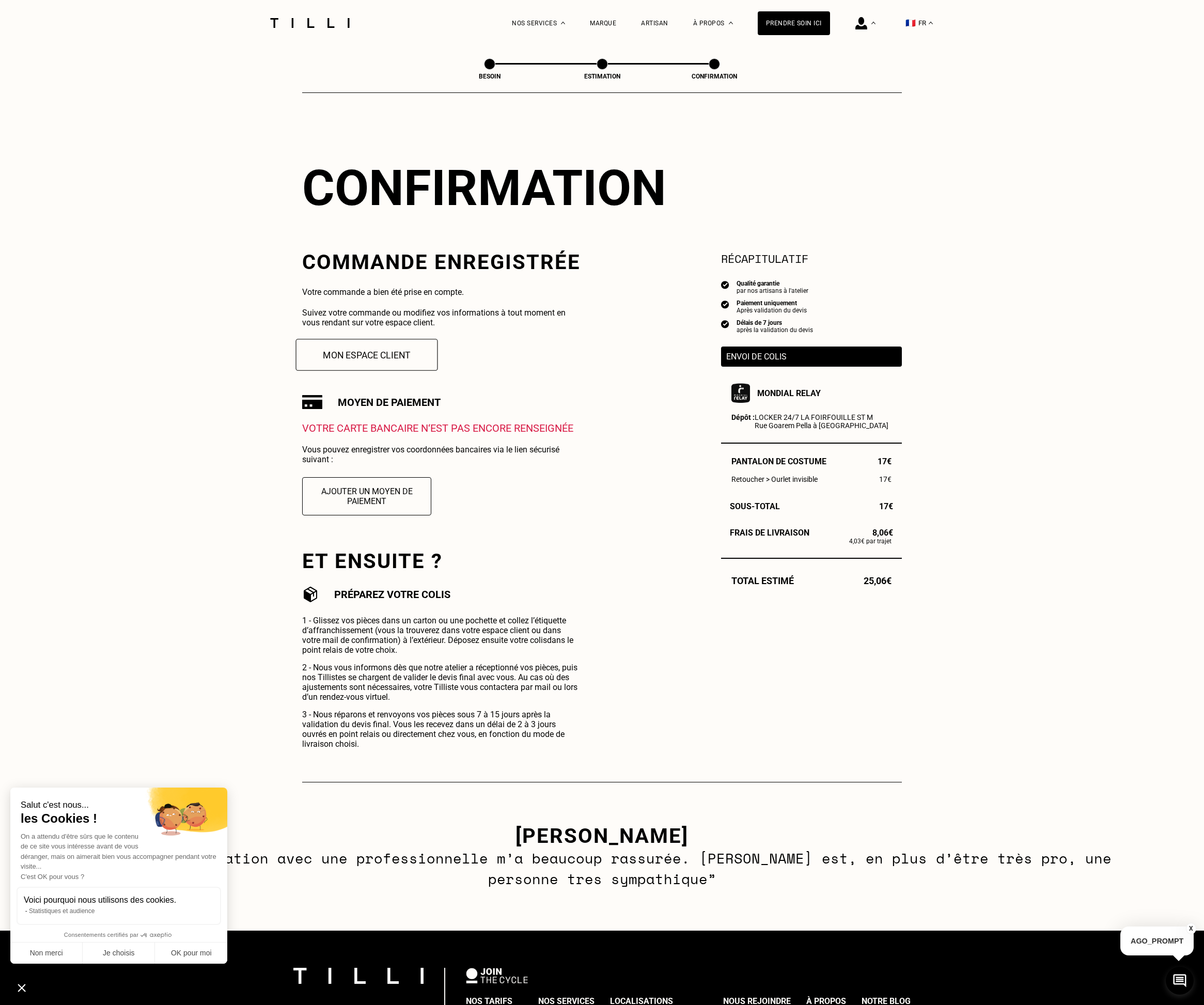
click at [382, 355] on button "Mon espace client" at bounding box center [367, 354] width 142 height 32
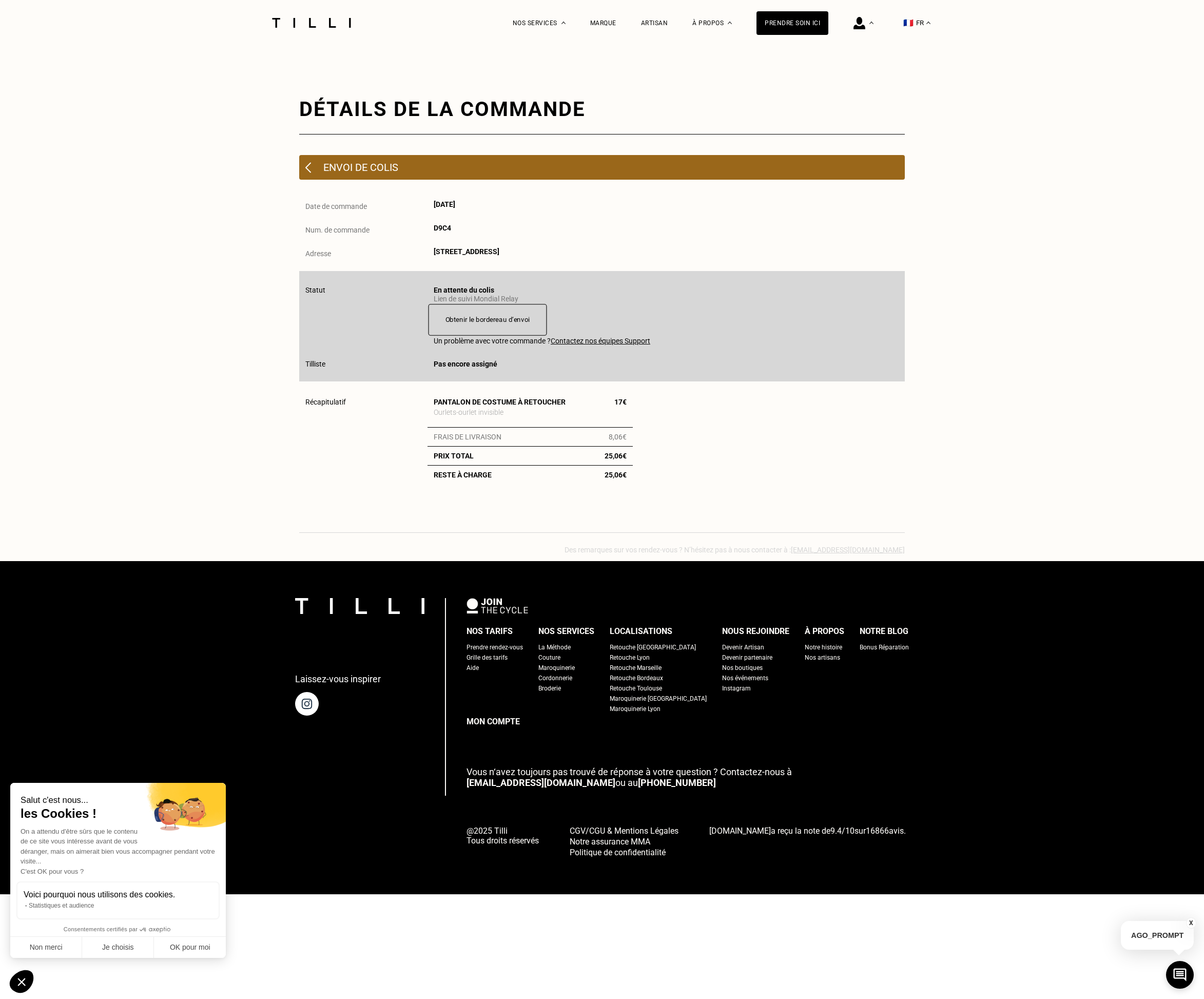
click at [498, 311] on button "Obtenir le bordereau d‘envoi" at bounding box center [487, 319] width 119 height 32
click at [284, 237] on div "La Méthode Retoucherie Maroquinerie Broderie Cordonnerie Nos prix Nos services …" at bounding box center [602, 446] width 1204 height 894
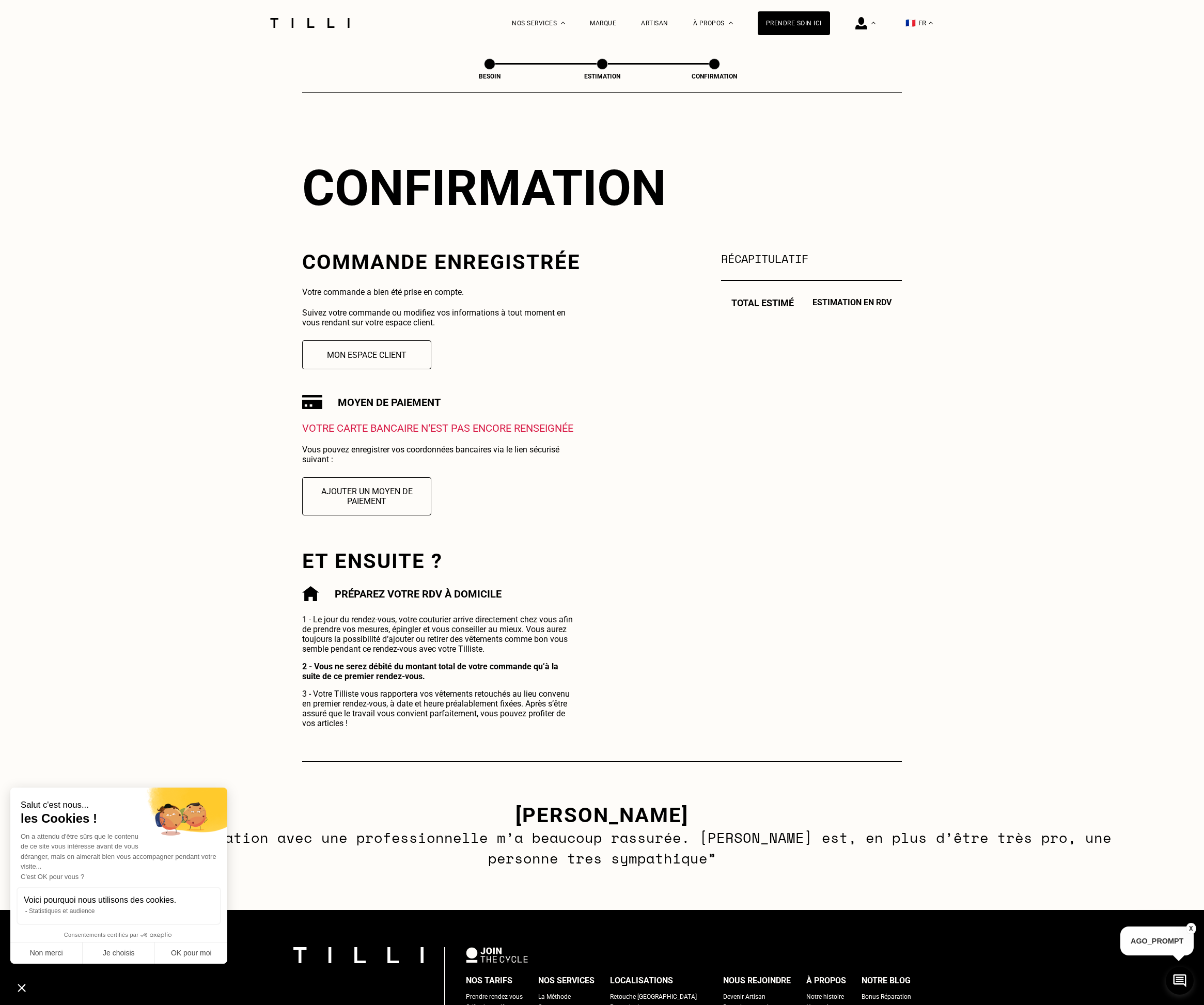
click at [347, 432] on p "Votre carte bancaire n‘est pas encore renseignée" at bounding box center [440, 428] width 278 height 13
click at [351, 507] on button "Ajouter un moyen de paiement" at bounding box center [367, 496] width 142 height 42
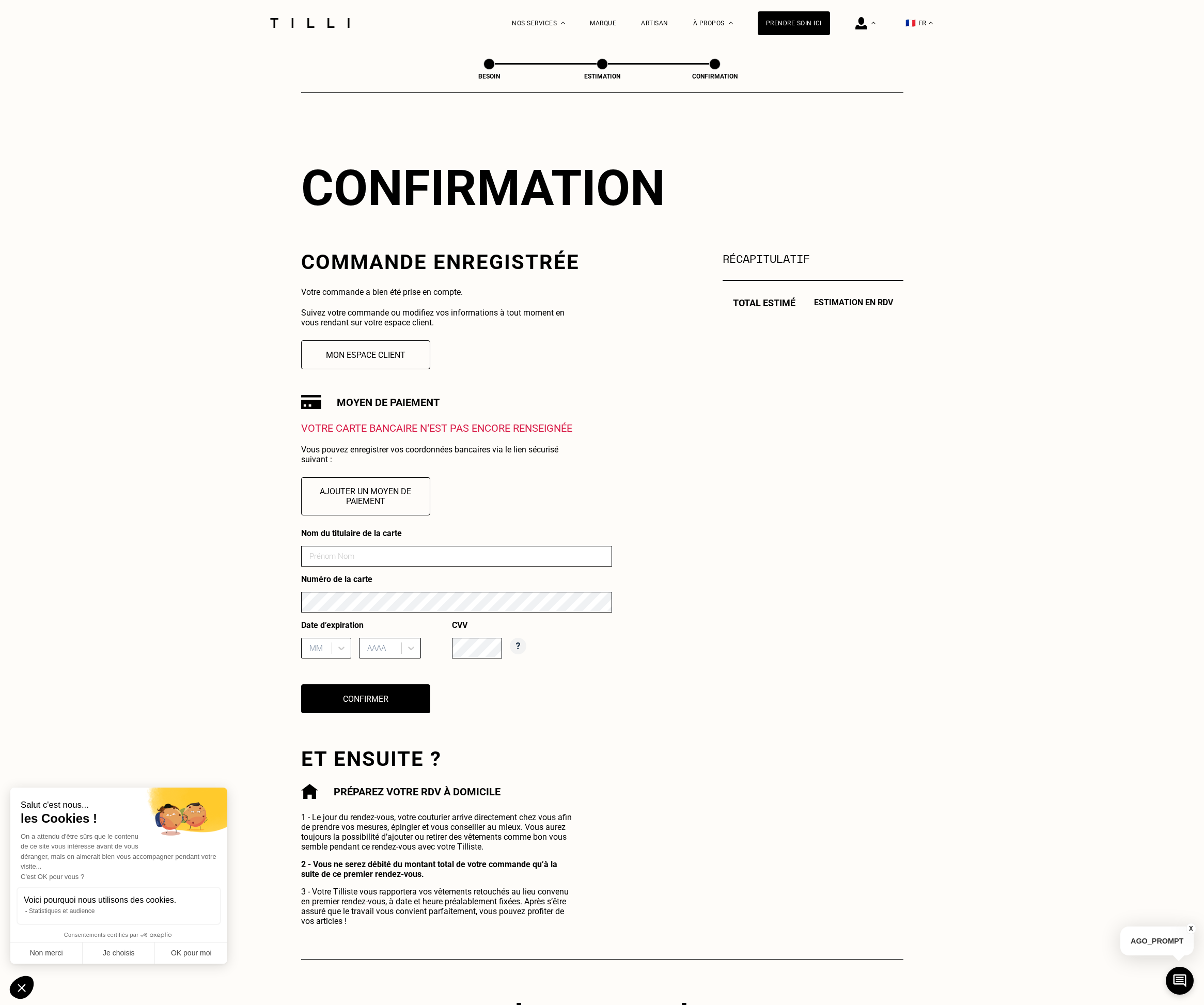
click at [350, 559] on input at bounding box center [456, 556] width 310 height 20
type input "[PERSON_NAME]"
type input "03"
type input "2027"
click at [332, 684] on div "03" at bounding box center [326, 674] width 50 height 19
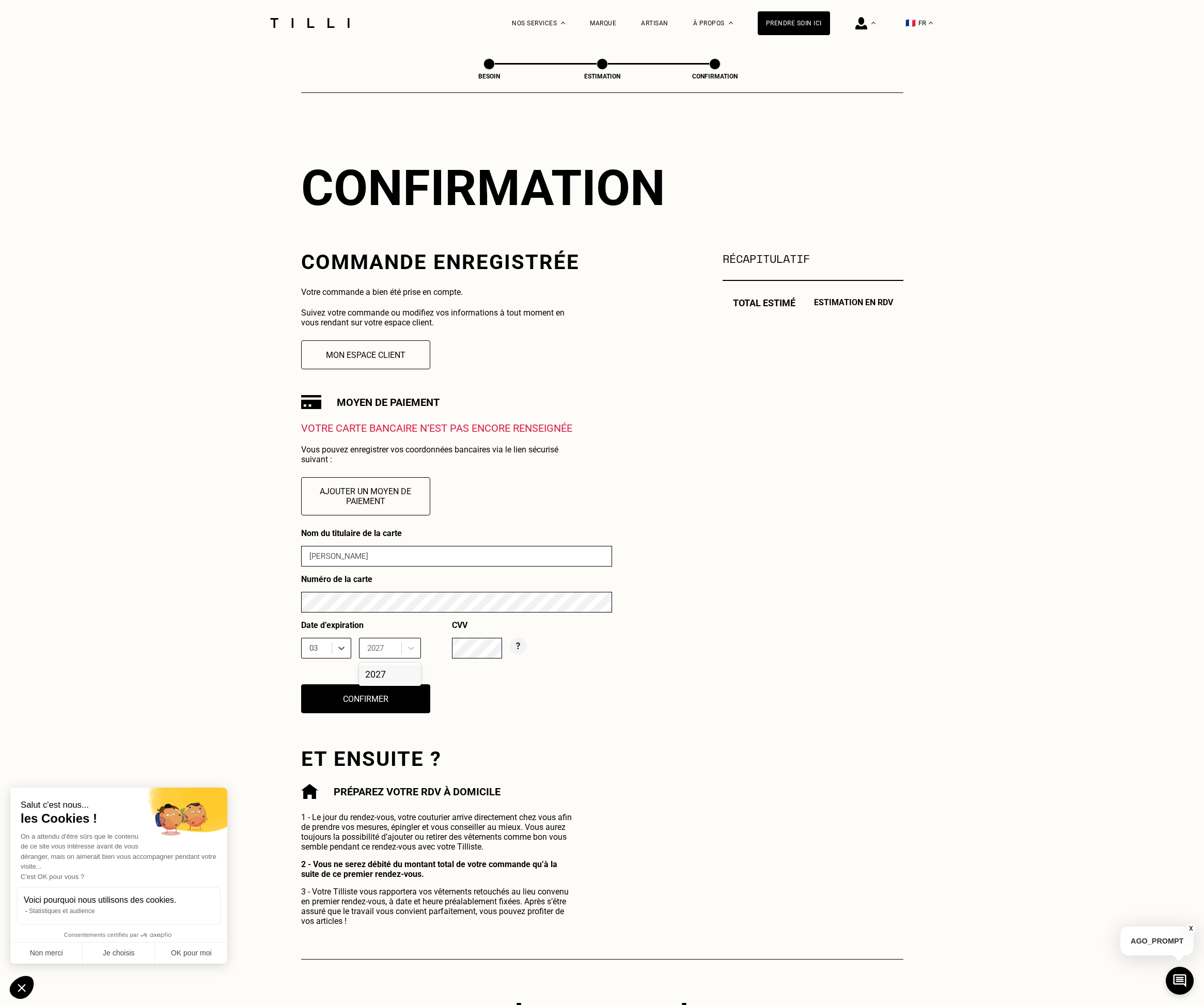
click at [385, 681] on div "2027" at bounding box center [390, 674] width 62 height 19
click at [362, 704] on button "Confirmer" at bounding box center [365, 698] width 142 height 32
